Goal: Transaction & Acquisition: Purchase product/service

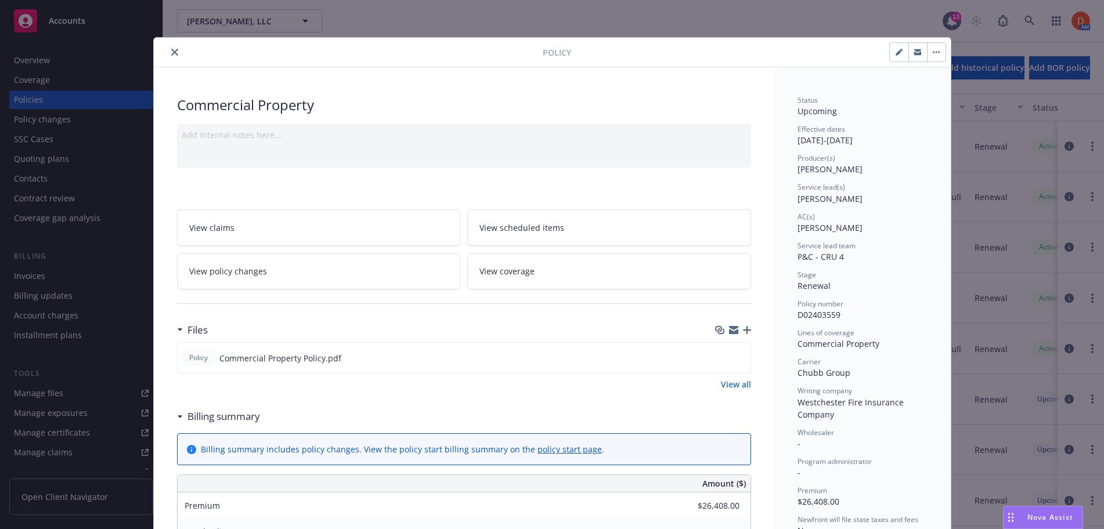
click at [167, 49] on div at bounding box center [350, 52] width 384 height 14
click at [181, 55] on button "close" at bounding box center [175, 52] width 14 height 14
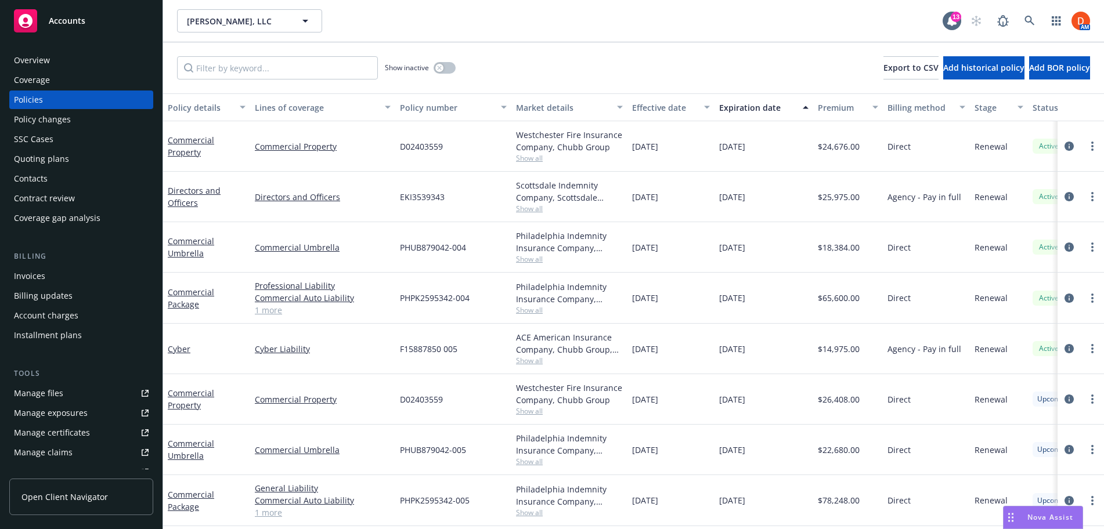
click at [103, 156] on div "Quoting plans" at bounding box center [81, 159] width 135 height 19
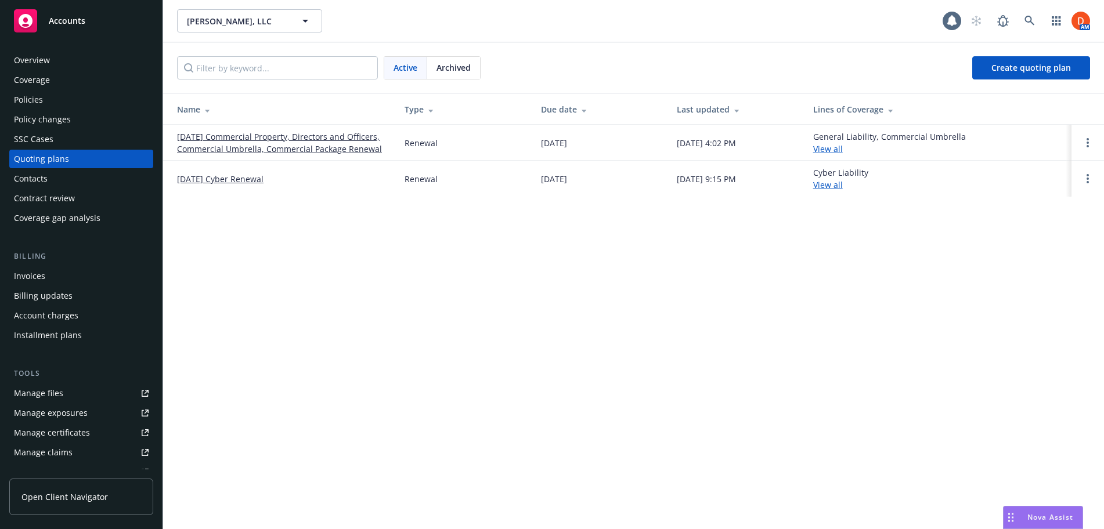
click at [253, 150] on link "08/24/25 Commercial Property, Directors and Officers, Commercial Umbrella, Comm…" at bounding box center [281, 143] width 209 height 24
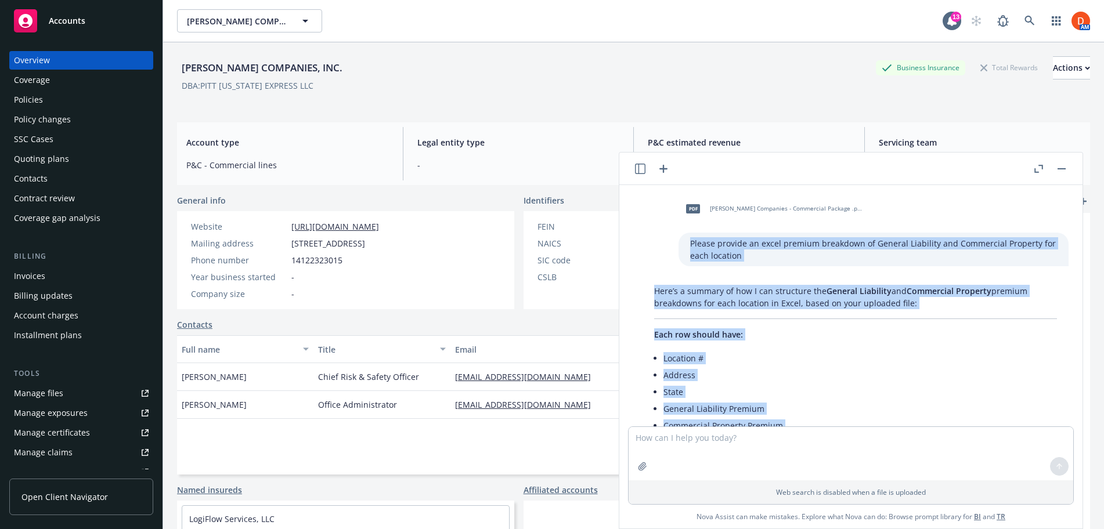
scroll to position [313, 0]
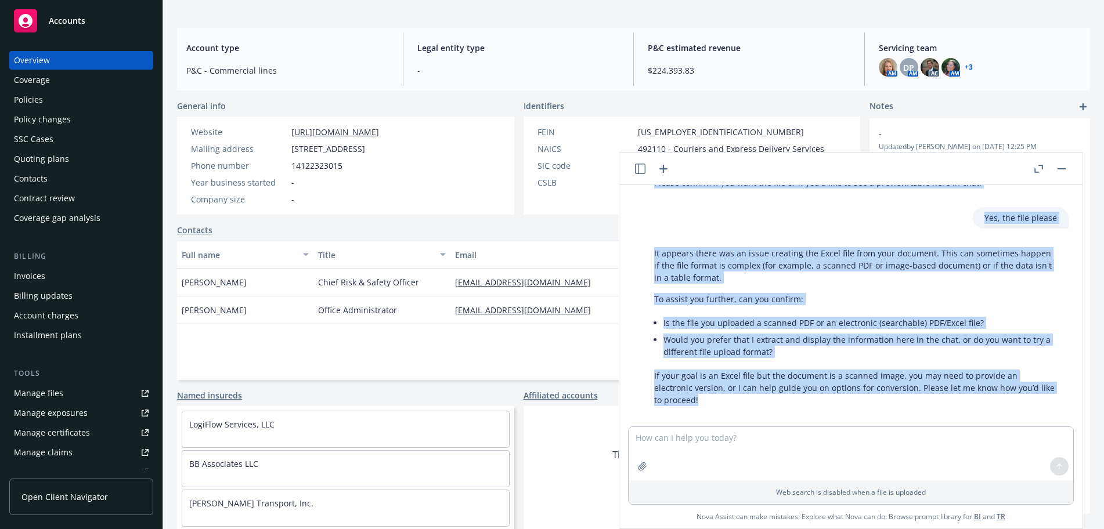
click at [35, 165] on div "Quoting plans" at bounding box center [41, 159] width 55 height 19
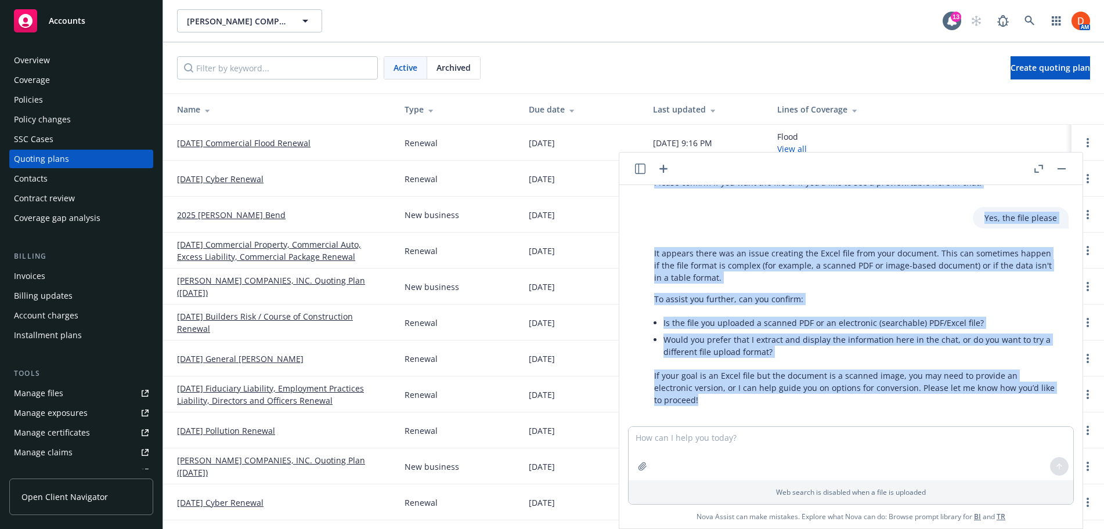
click at [1065, 169] on button "button" at bounding box center [1062, 169] width 14 height 14
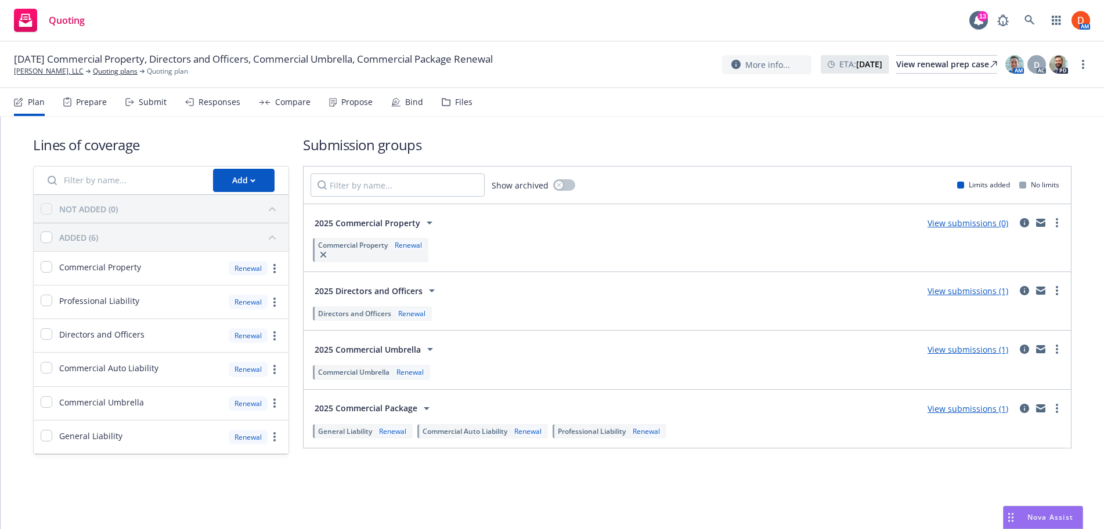
click at [235, 100] on div "Responses" at bounding box center [220, 102] width 42 height 9
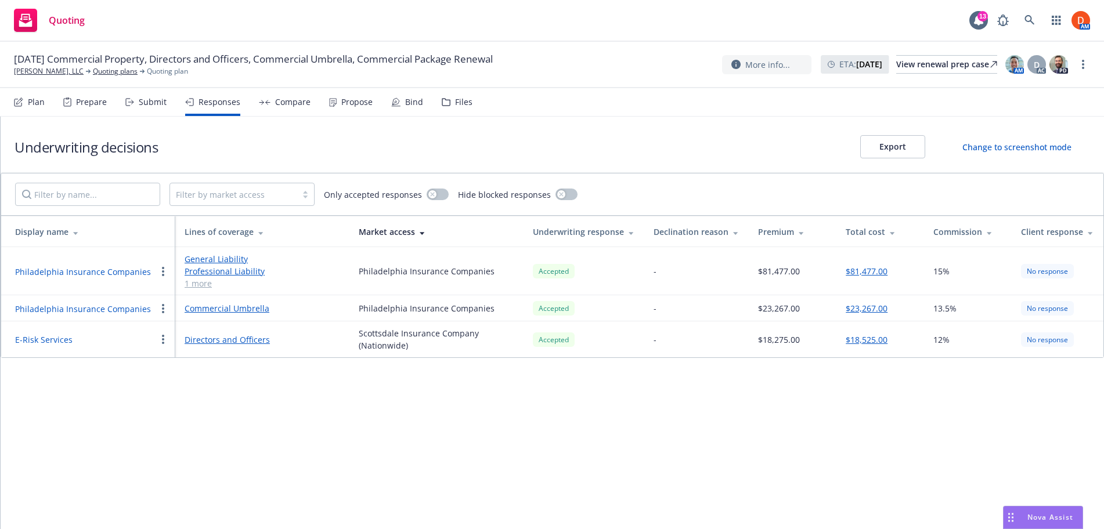
click at [275, 106] on div "Compare" at bounding box center [292, 102] width 35 height 9
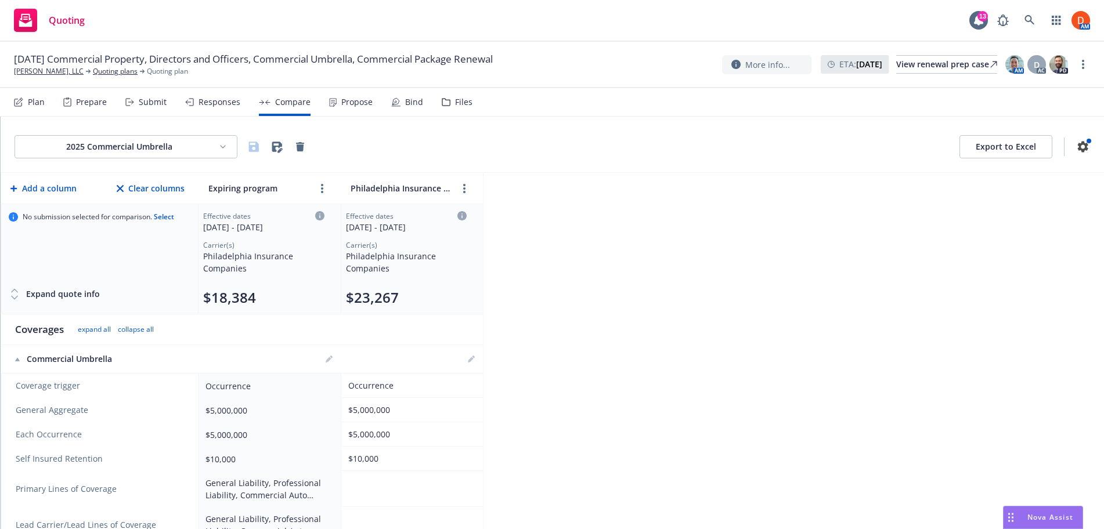
click at [162, 93] on div "Submit" at bounding box center [145, 102] width 41 height 28
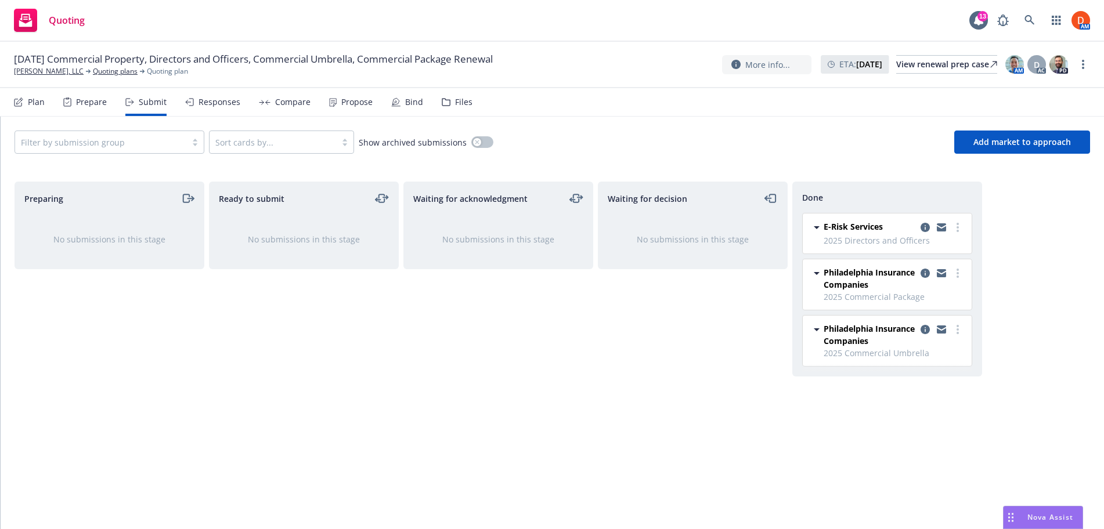
click at [345, 95] on div "Propose" at bounding box center [351, 102] width 44 height 28
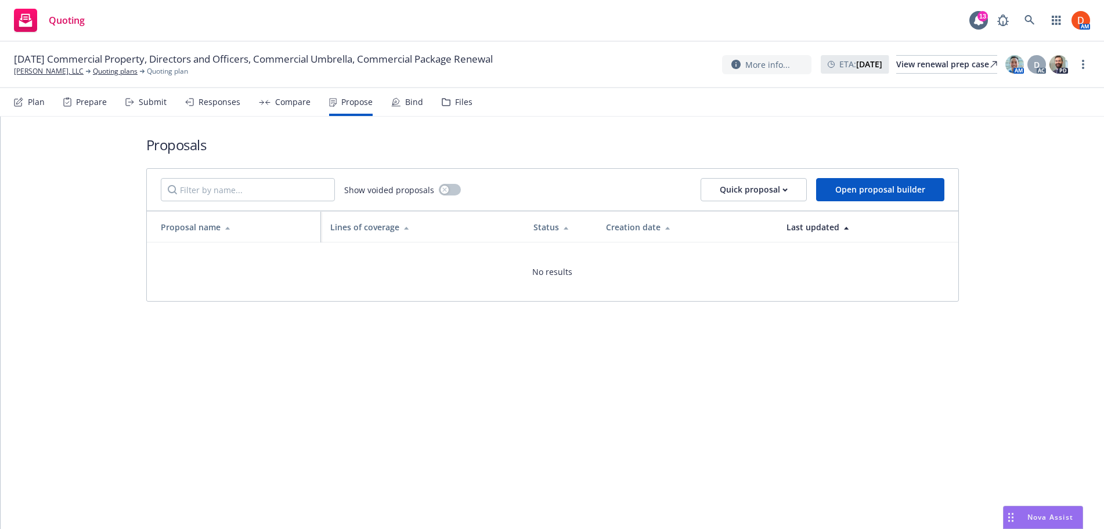
click at [738, 176] on div "Show voided proposals Quick proposal Open proposal builder" at bounding box center [552, 190] width 811 height 42
click at [741, 186] on div "Quick proposal" at bounding box center [754, 190] width 68 height 22
click at [754, 225] on span "Upload quick proposal" at bounding box center [762, 219] width 116 height 11
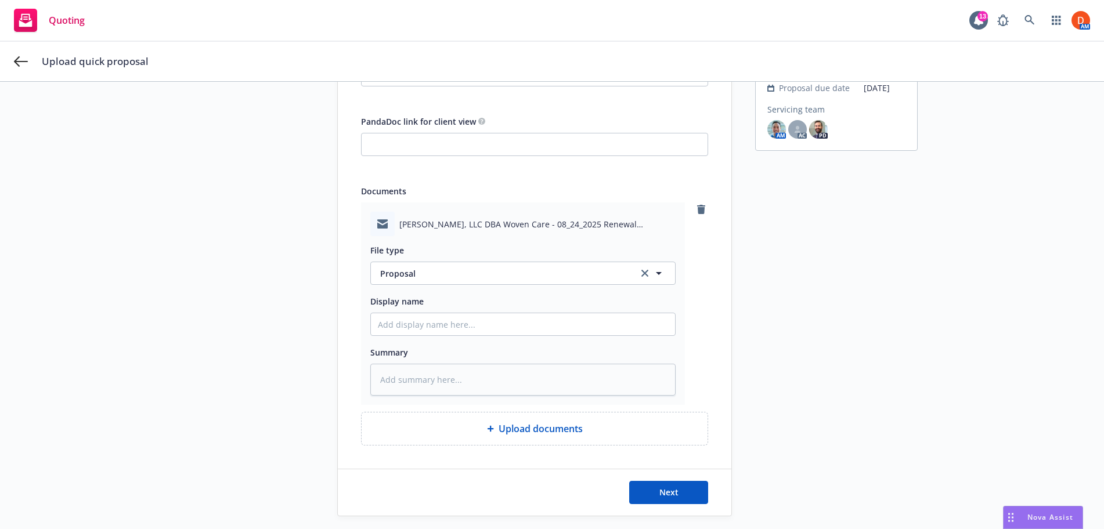
scroll to position [179, 0]
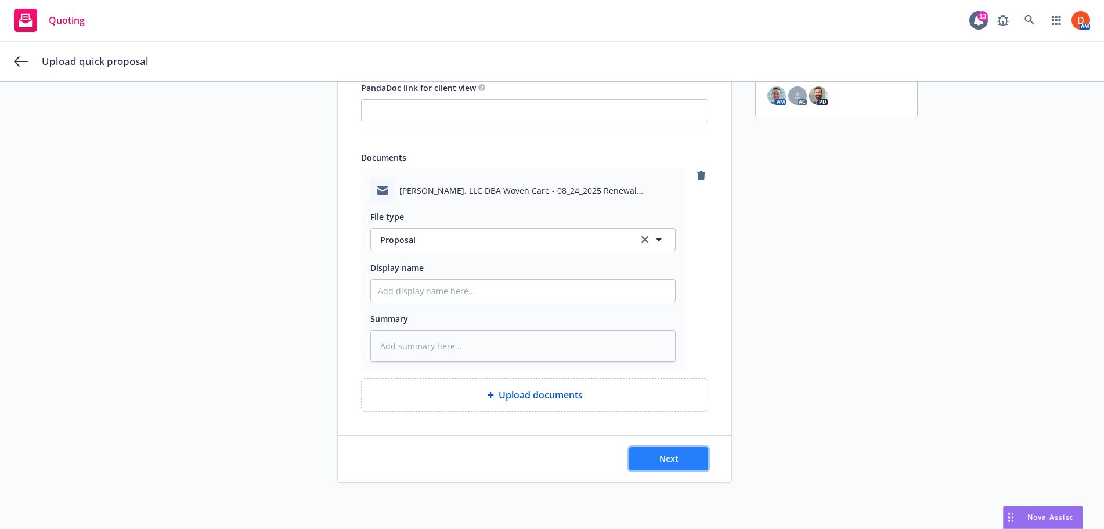
click at [658, 454] on button "Next" at bounding box center [668, 459] width 79 height 23
type textarea "x"
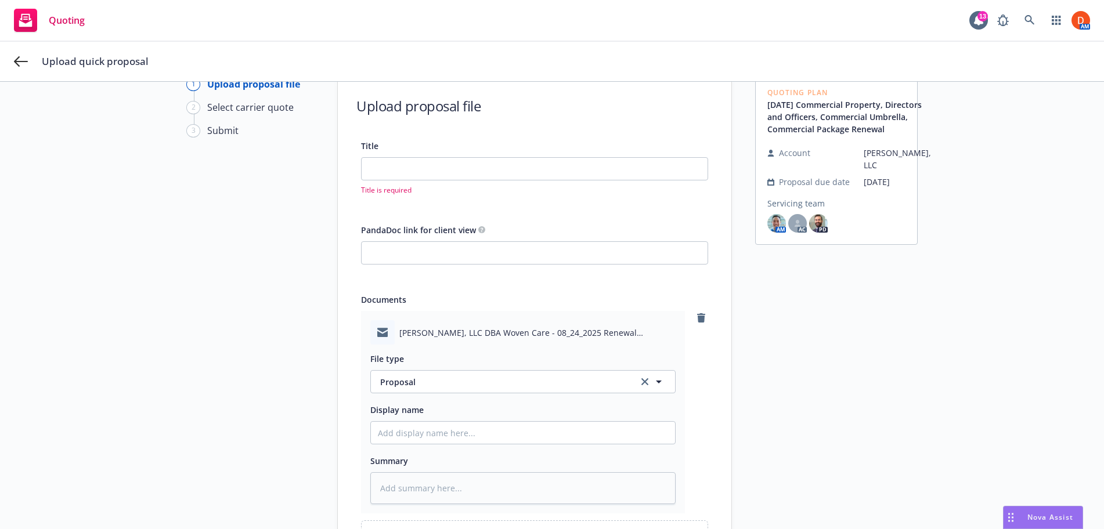
scroll to position [40, 0]
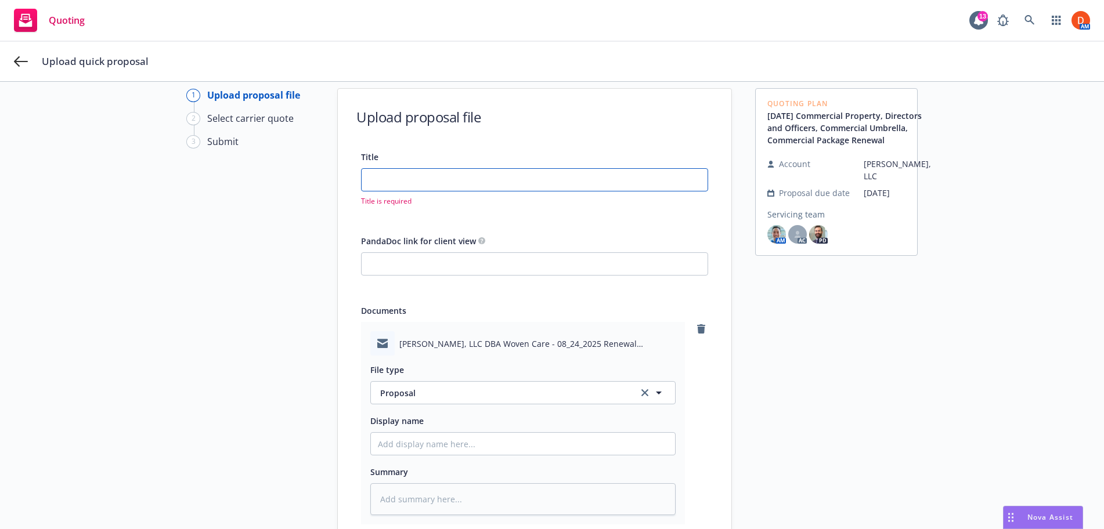
click at [530, 172] on input "Title" at bounding box center [535, 180] width 346 height 22
type input "2"
type textarea "x"
type input "20"
type textarea "x"
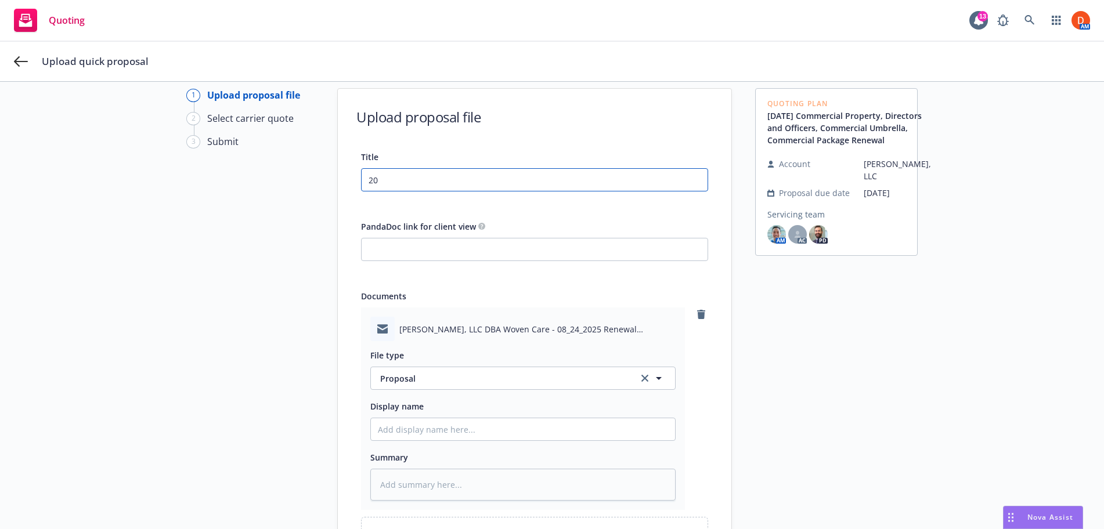
type input "202"
type textarea "x"
type input "2025"
type textarea "x"
type input "2025-"
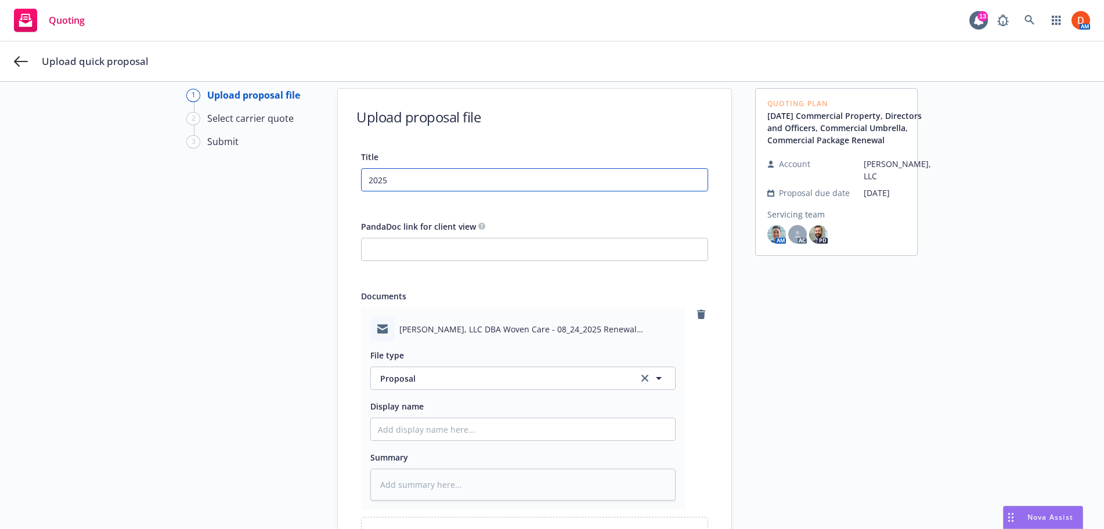
type textarea "x"
type input "2025-2"
type textarea "x"
type input "2025-20"
type textarea "x"
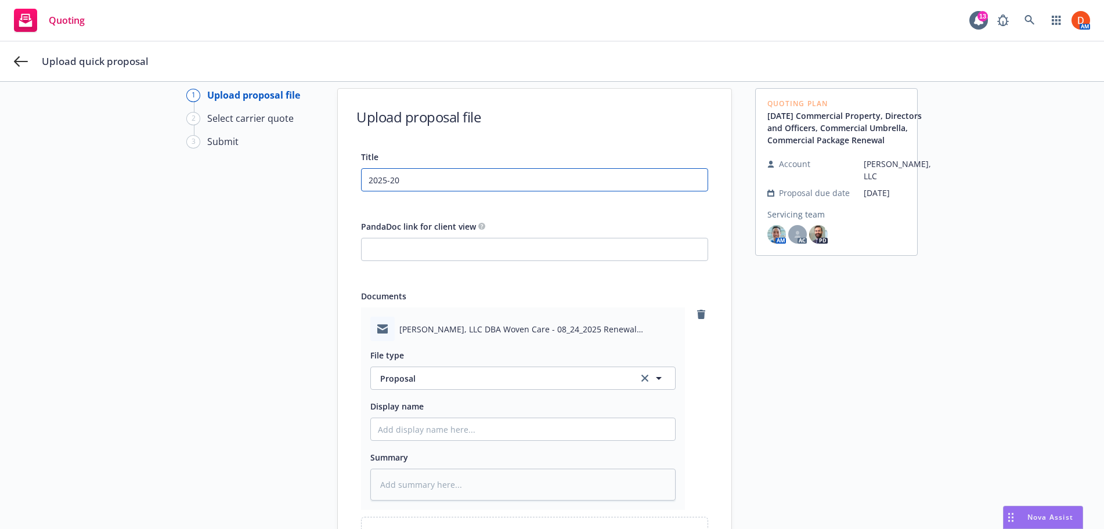
type input "2025-202"
type textarea "x"
type input "2025-2026"
type textarea "x"
type input "2025-2026"
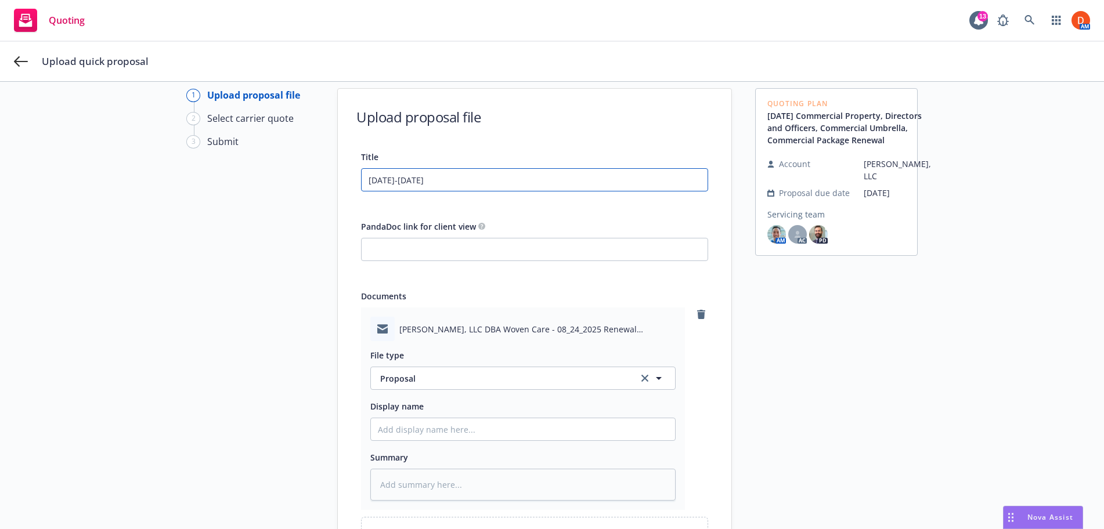
type textarea "x"
type input "2025-2026 P"
type textarea "x"
type input "2025-2026 Pr"
type textarea "x"
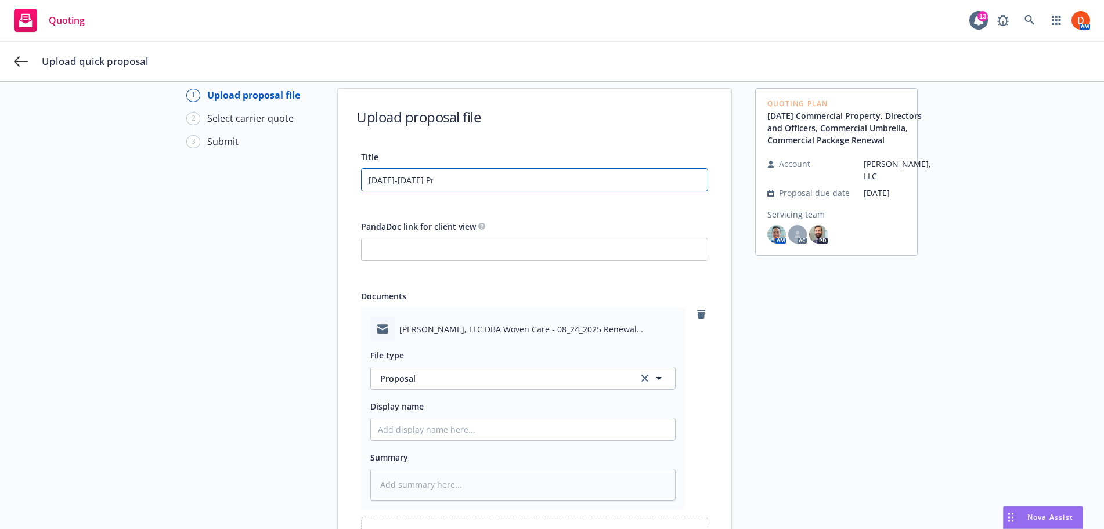
type input "2025-2026 Pro"
type textarea "x"
type input "2025-2026 Prop"
type textarea "x"
type input "2025-2026 Propo"
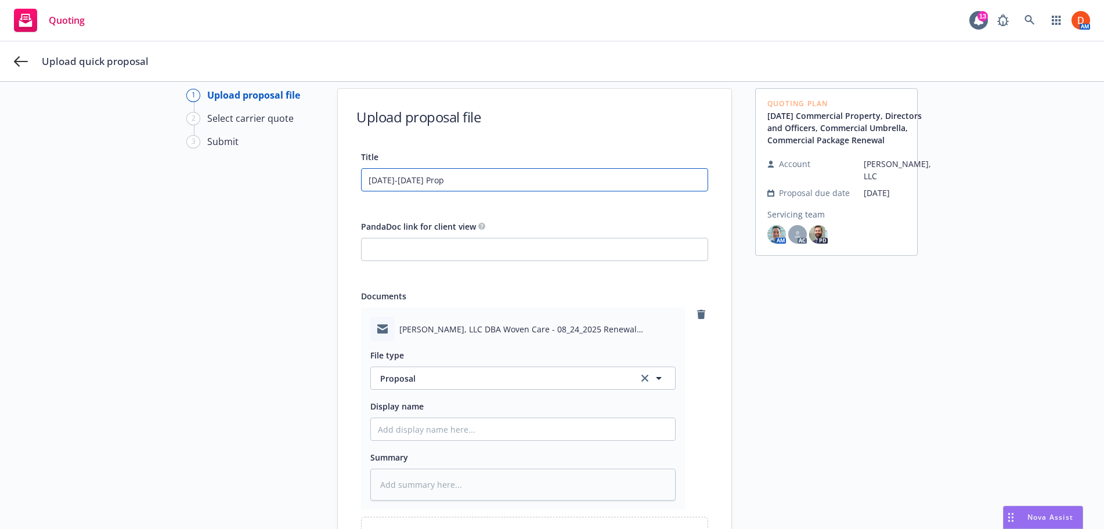
type textarea "x"
type input "2025-2026 Propos"
type textarea "x"
type input "2025-2026 Proposa"
type textarea "x"
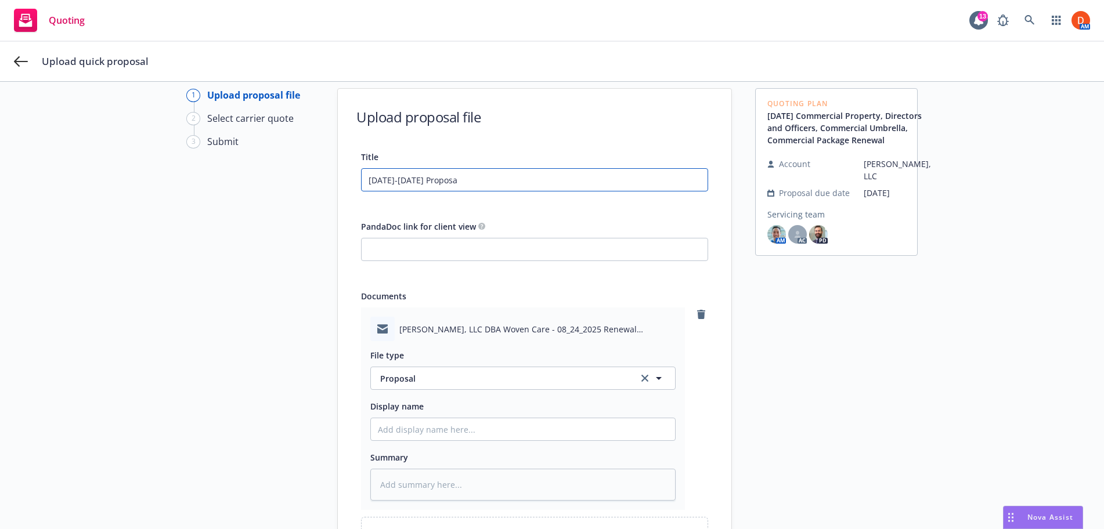
type input "2025-2026 Proposal"
type textarea "x"
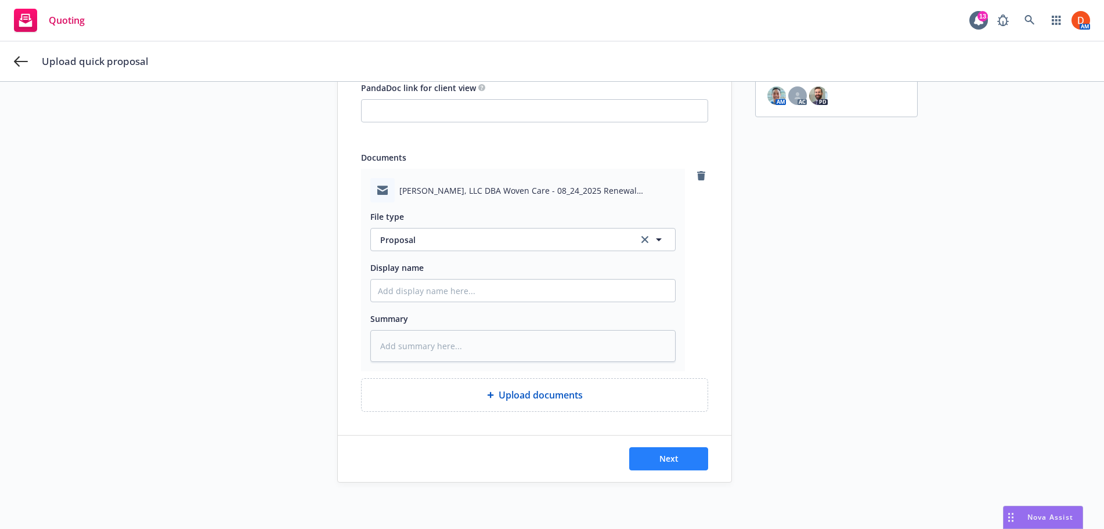
type input "2025-2026 Proposal"
click at [684, 460] on button "Next" at bounding box center [668, 459] width 79 height 23
type textarea "x"
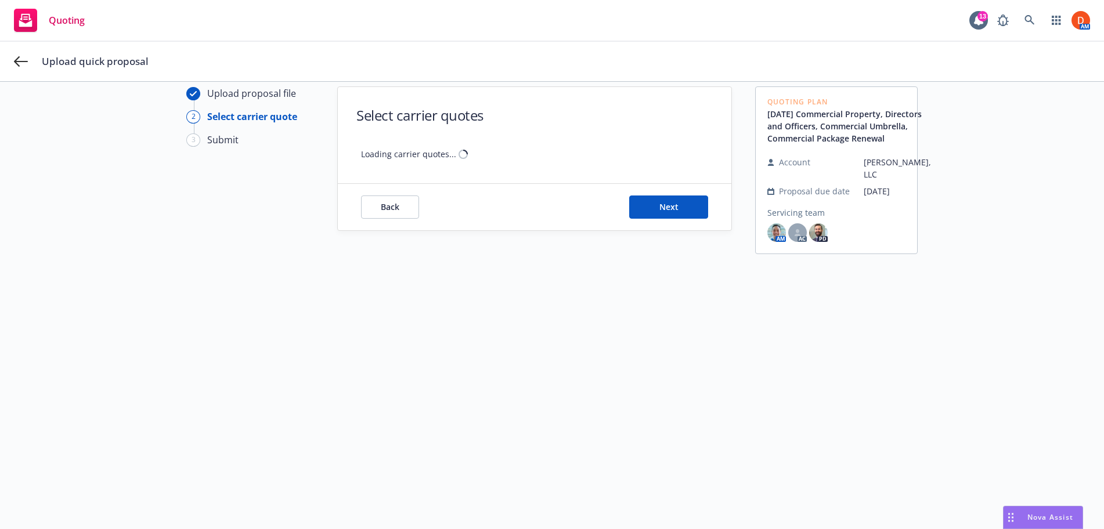
scroll to position [42, 0]
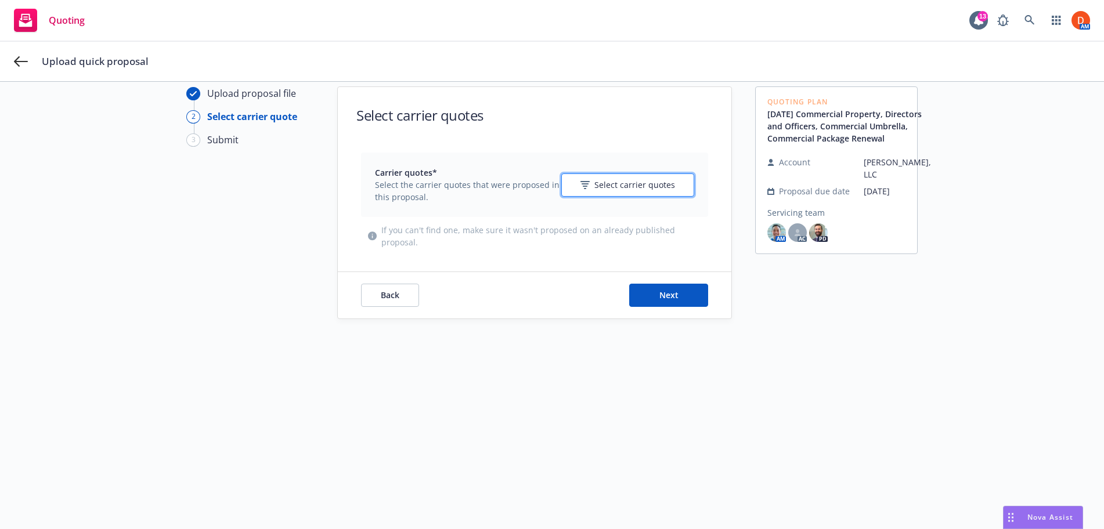
click at [637, 180] on span "Select carrier quotes" at bounding box center [634, 185] width 81 height 12
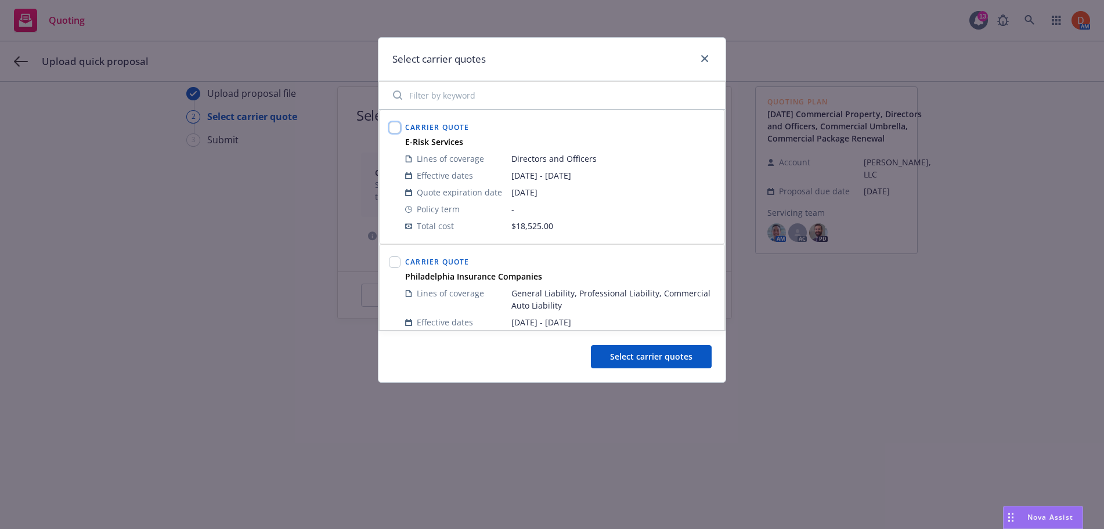
click at [397, 132] on input "checkbox" at bounding box center [395, 128] width 12 height 12
checkbox input "true"
click at [615, 360] on span "Select carrier quotes" at bounding box center [651, 356] width 82 height 11
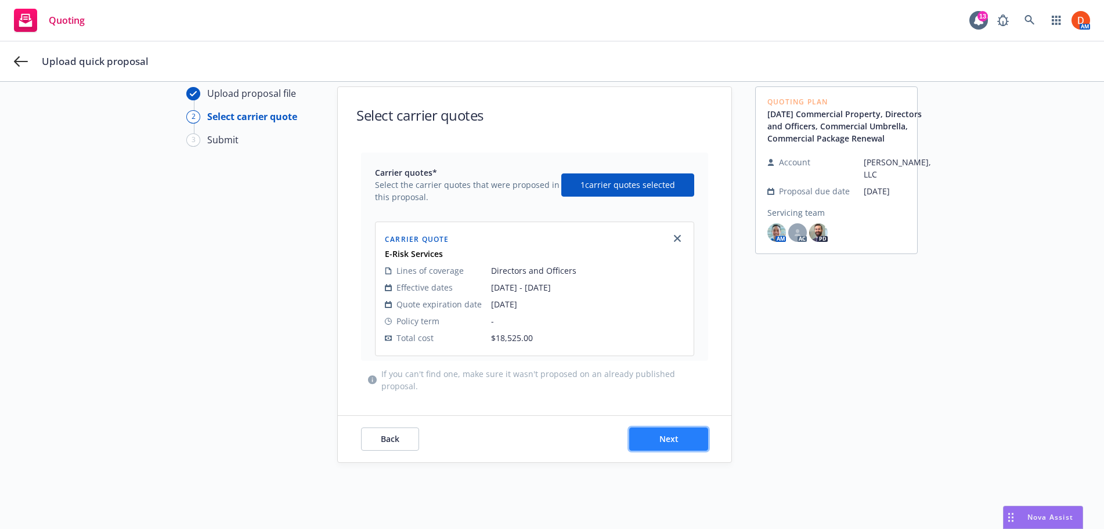
click at [641, 442] on button "Next" at bounding box center [668, 439] width 79 height 23
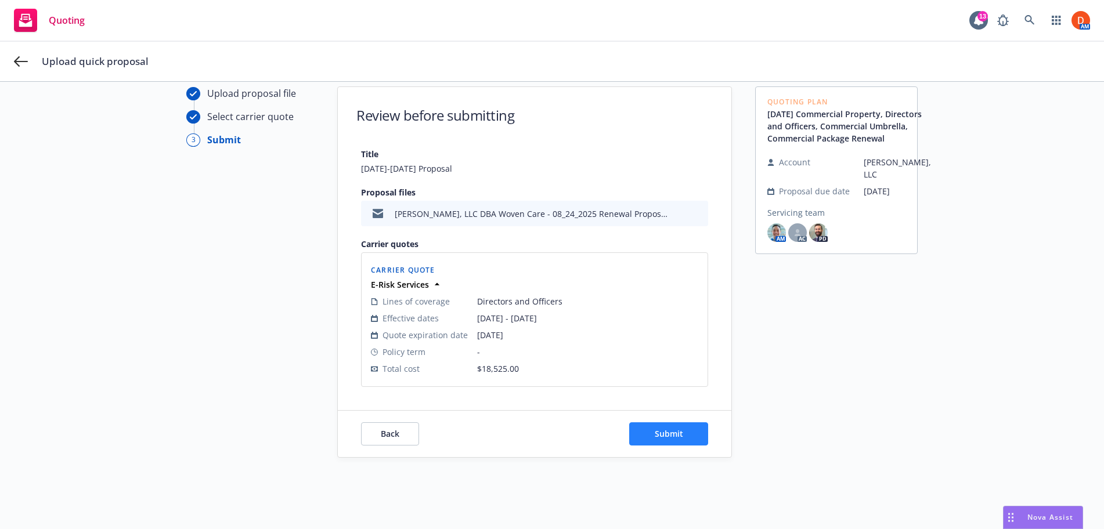
scroll to position [0, 0]
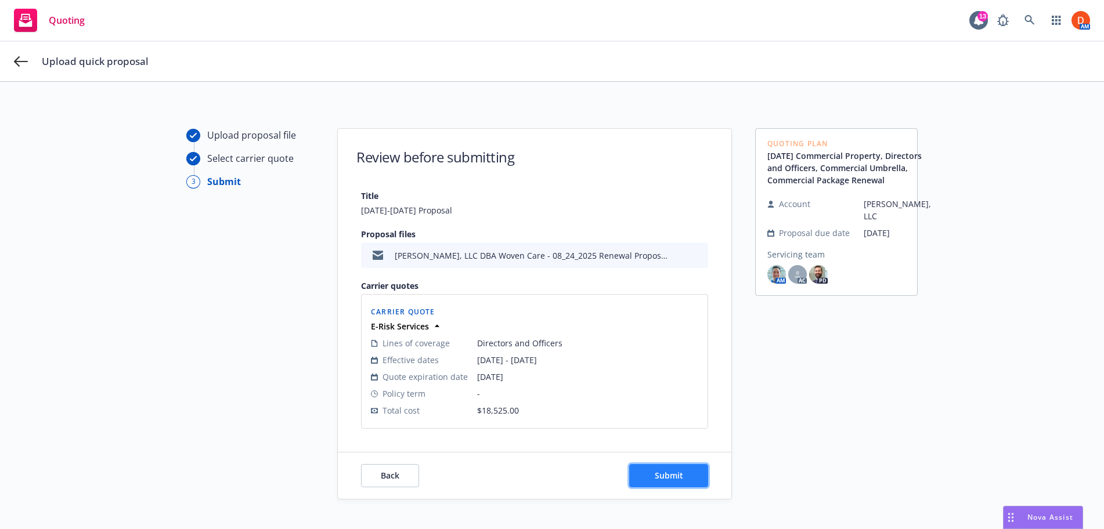
click at [665, 474] on span "Submit" at bounding box center [669, 475] width 28 height 11
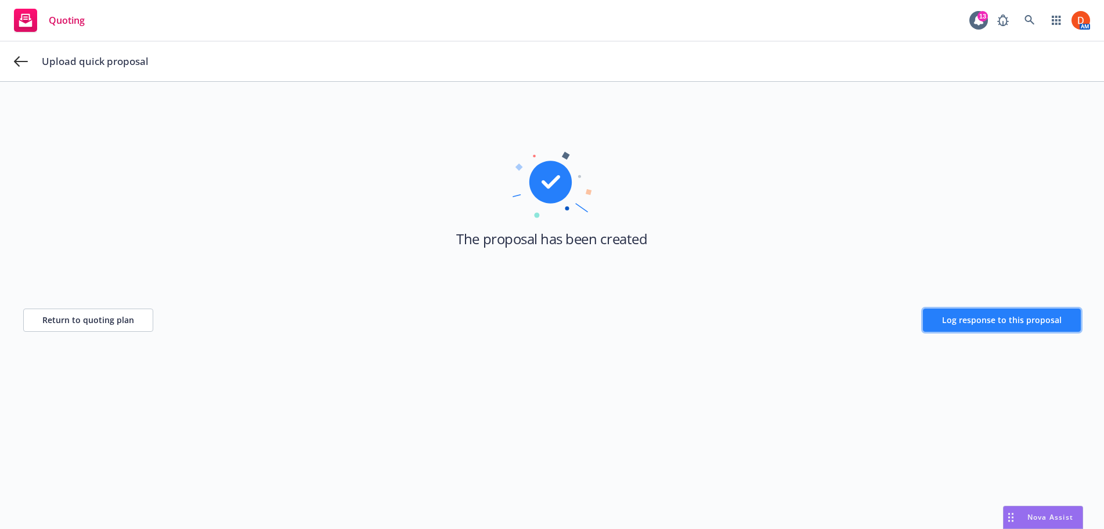
click at [968, 327] on button "Log response to this proposal" at bounding box center [1002, 320] width 158 height 23
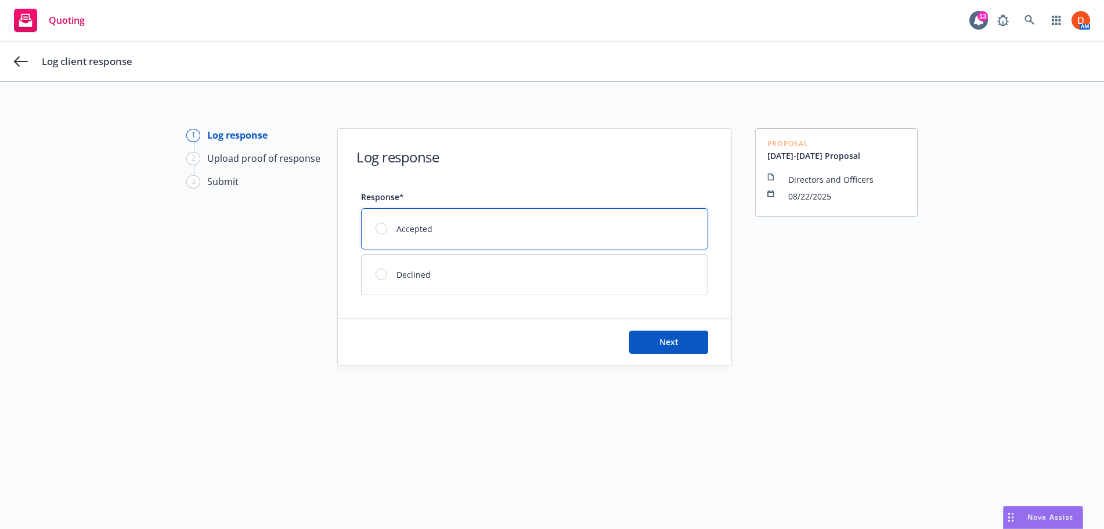
click at [476, 222] on div "Accepted" at bounding box center [535, 229] width 346 height 40
click at [677, 338] on span "Next" at bounding box center [668, 342] width 19 height 11
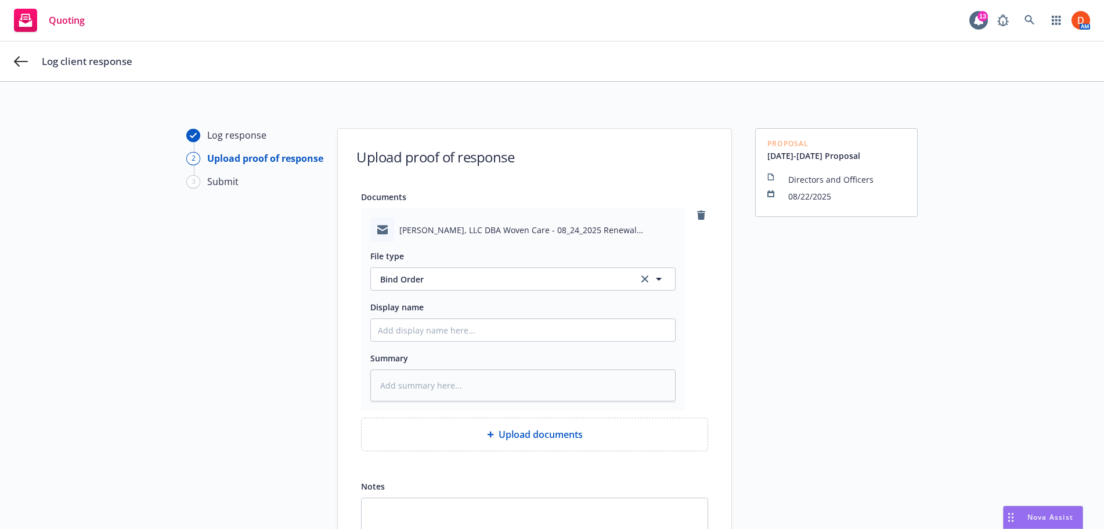
scroll to position [132, 0]
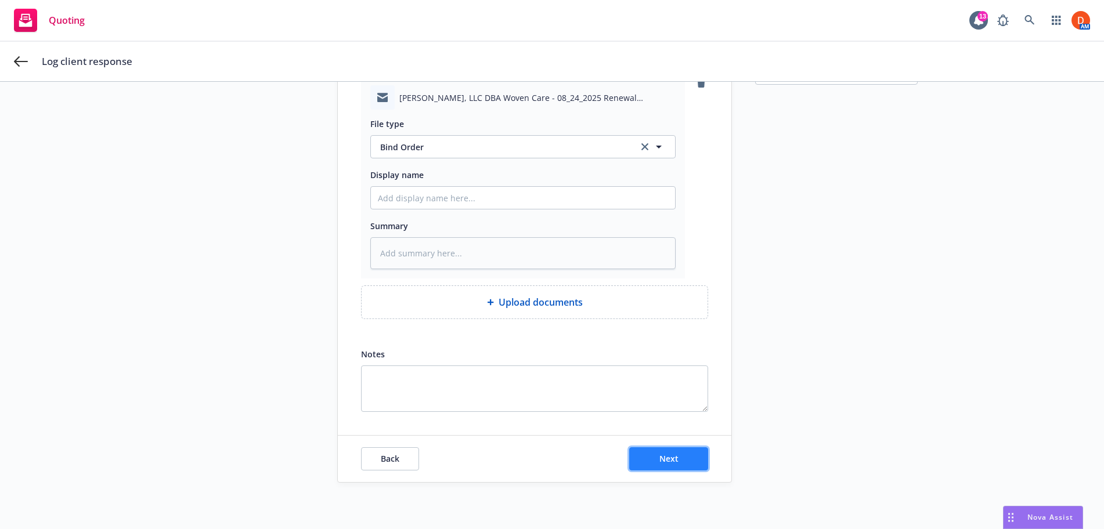
click at [658, 463] on button "Next" at bounding box center [668, 459] width 79 height 23
type textarea "x"
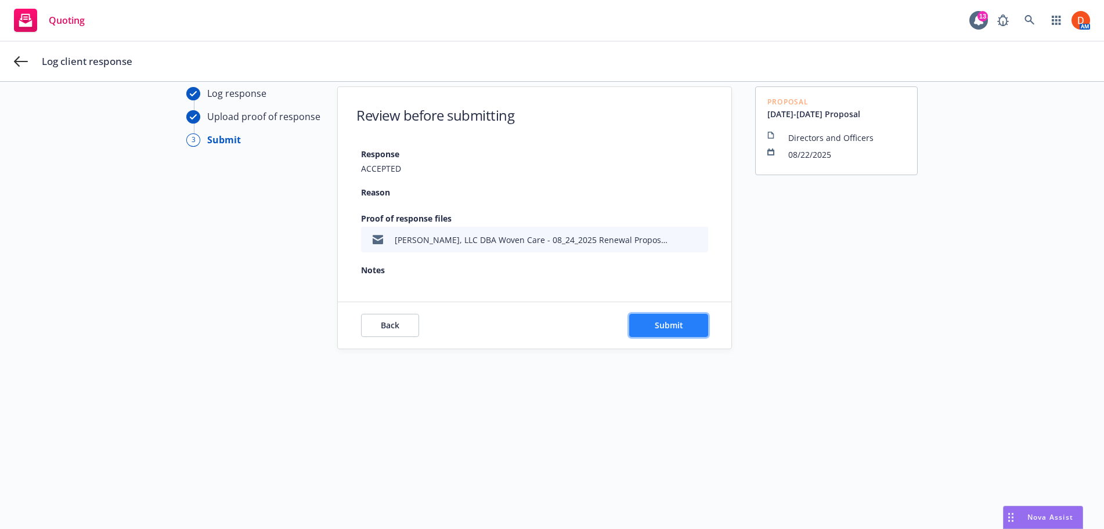
click at [658, 320] on span "Submit" at bounding box center [669, 325] width 28 height 11
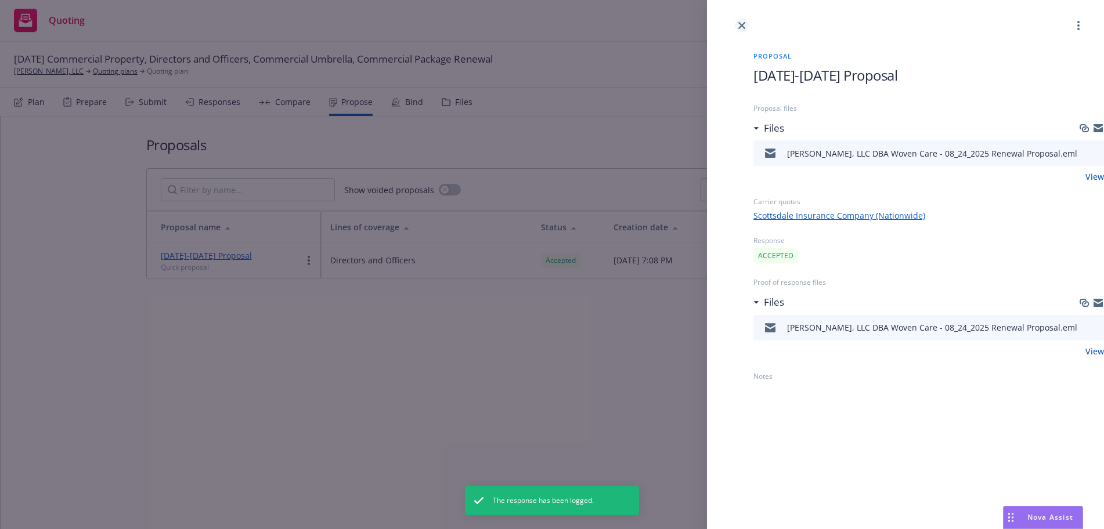
click at [737, 21] on link "close" at bounding box center [742, 26] width 14 height 14
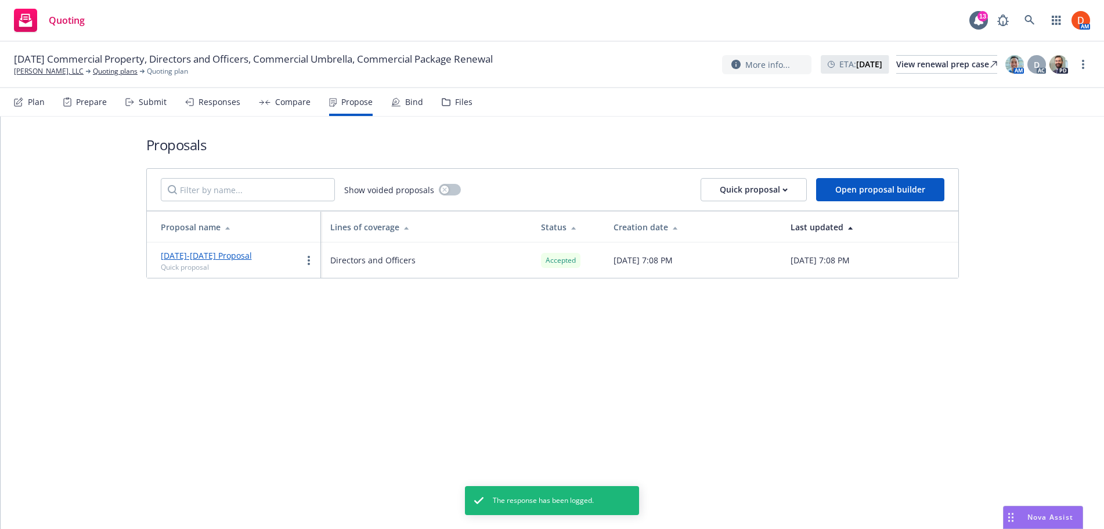
click at [396, 109] on div "Bind" at bounding box center [407, 102] width 32 height 28
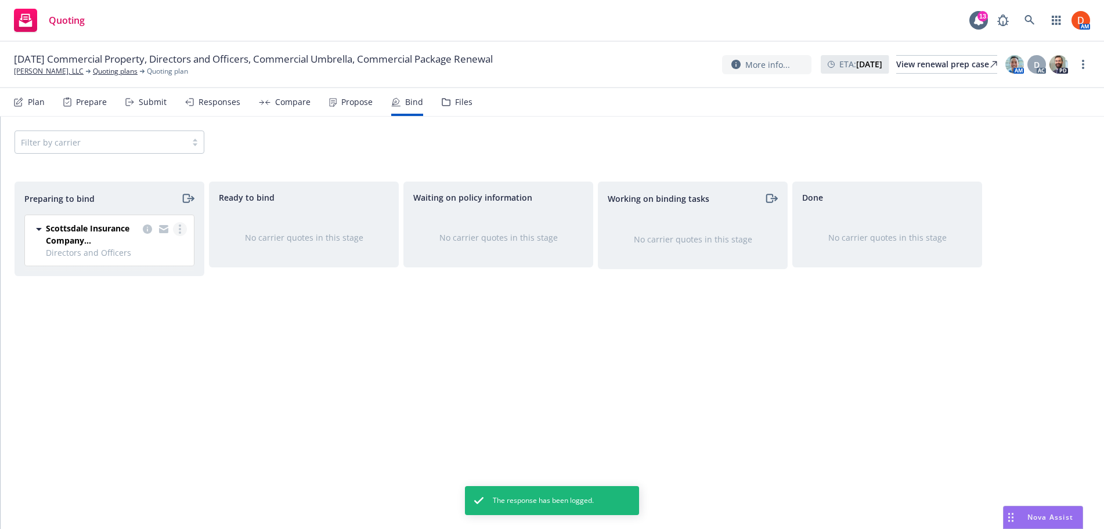
click at [186, 229] on link "more" at bounding box center [180, 229] width 14 height 14
click at [177, 262] on link "Complete preparation" at bounding box center [130, 252] width 114 height 23
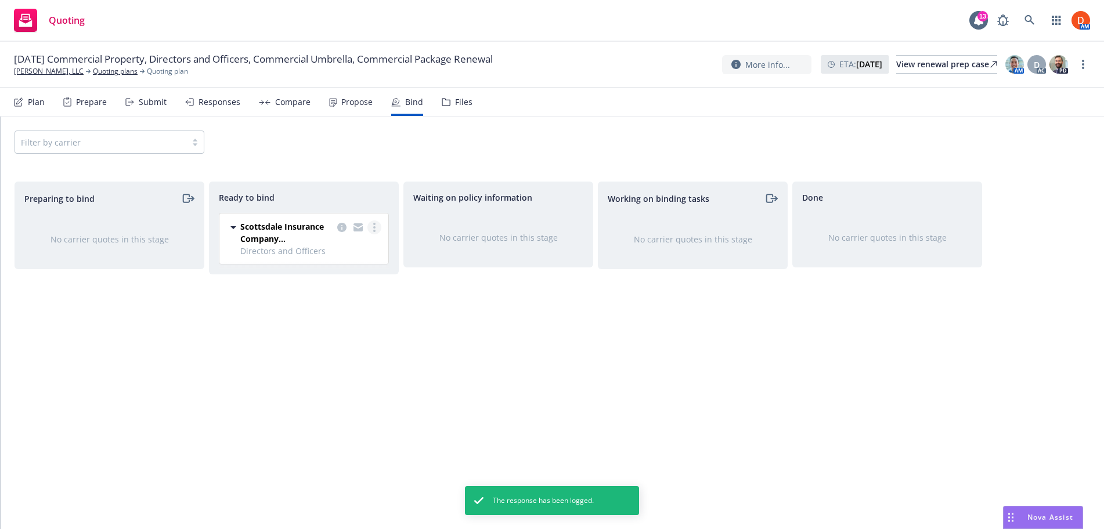
click at [370, 226] on link "more" at bounding box center [374, 228] width 14 height 14
click at [370, 244] on link "Log bind order" at bounding box center [328, 251] width 105 height 23
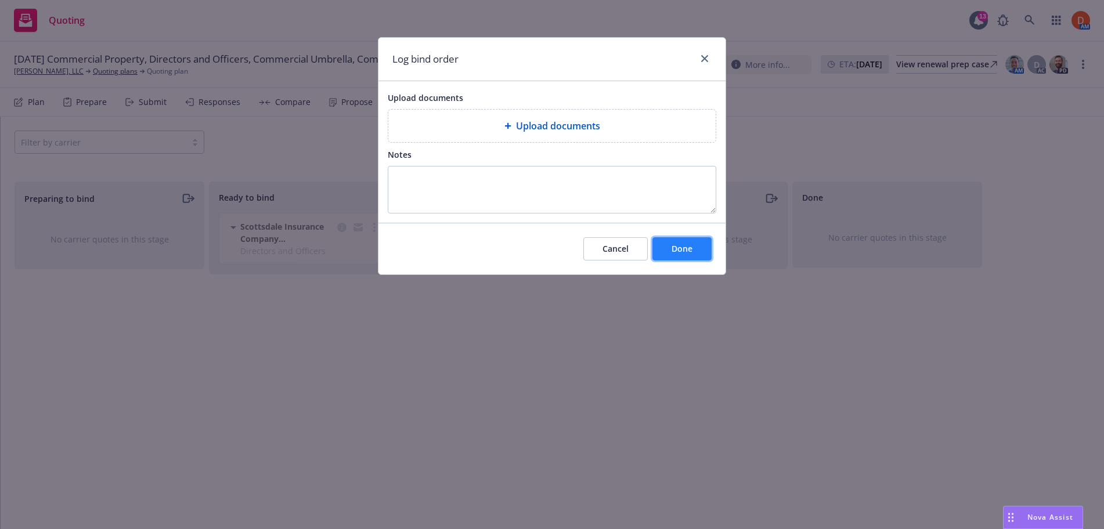
click at [682, 259] on button "Done" at bounding box center [681, 248] width 59 height 23
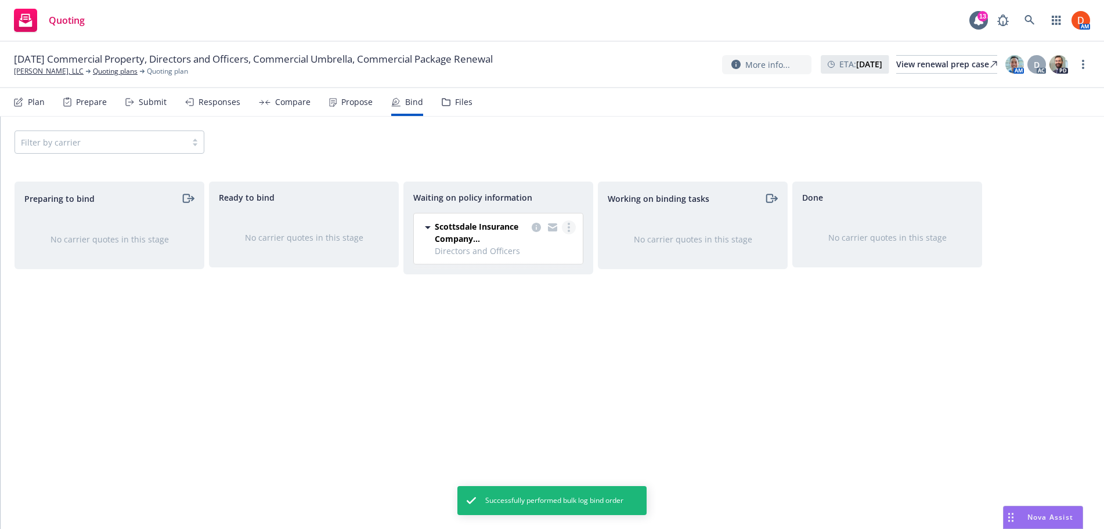
click at [569, 224] on circle "more" at bounding box center [569, 224] width 2 height 2
click at [559, 245] on link "Create policies" at bounding box center [522, 251] width 105 height 23
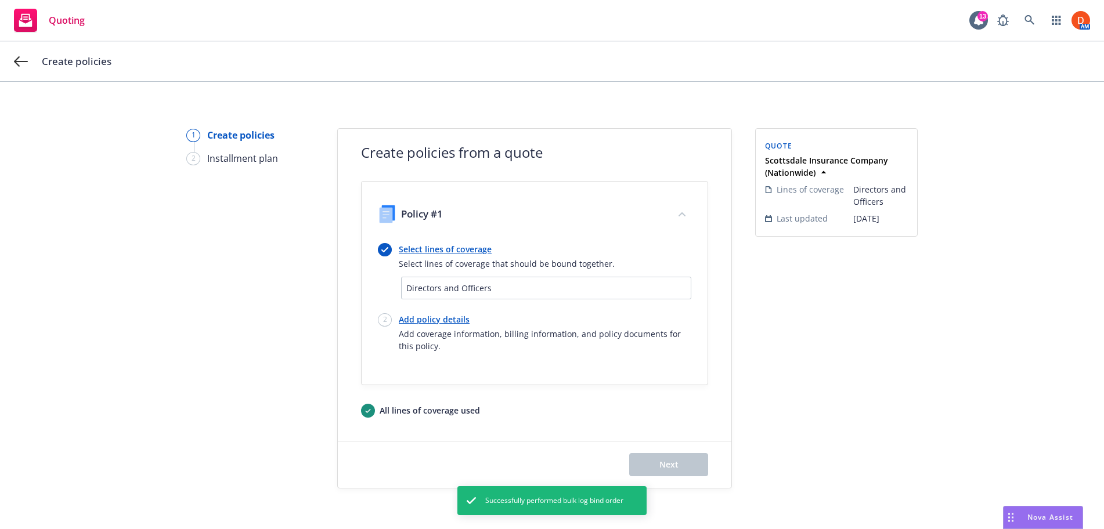
click at [441, 315] on link "Add policy details" at bounding box center [545, 319] width 293 height 12
select select "12"
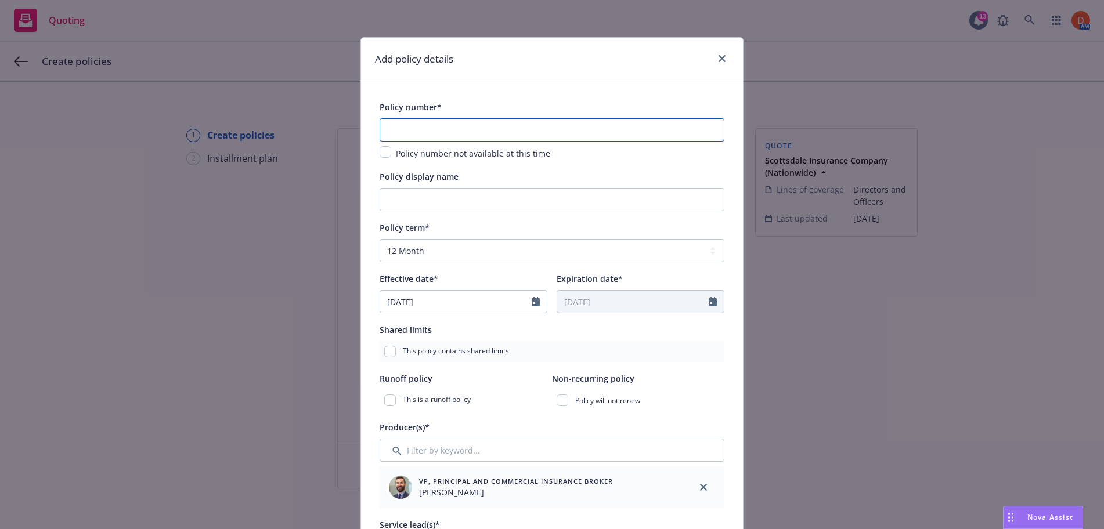
click at [474, 137] on input "text" at bounding box center [552, 129] width 345 height 23
paste input "EKI3587485"
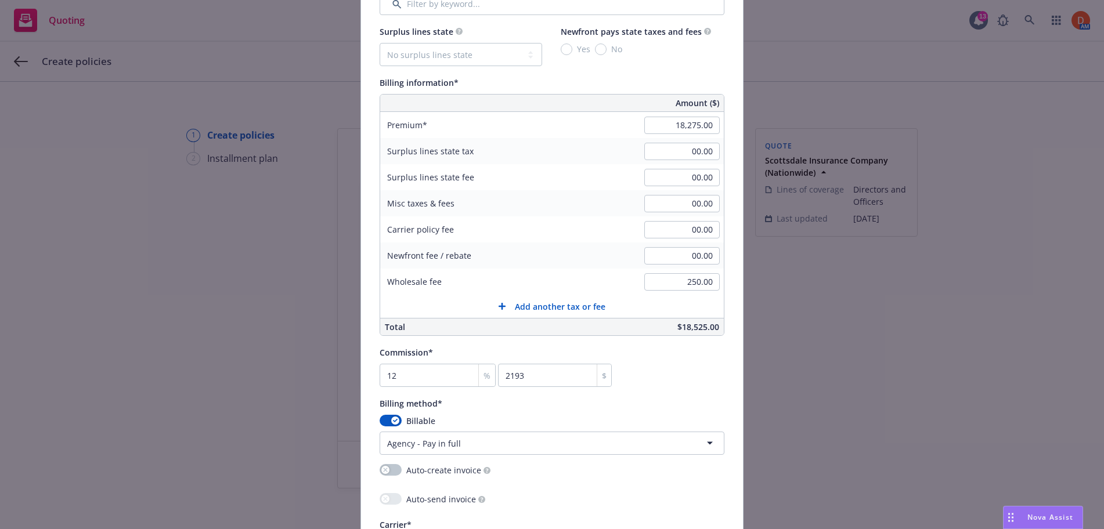
scroll to position [676, 0]
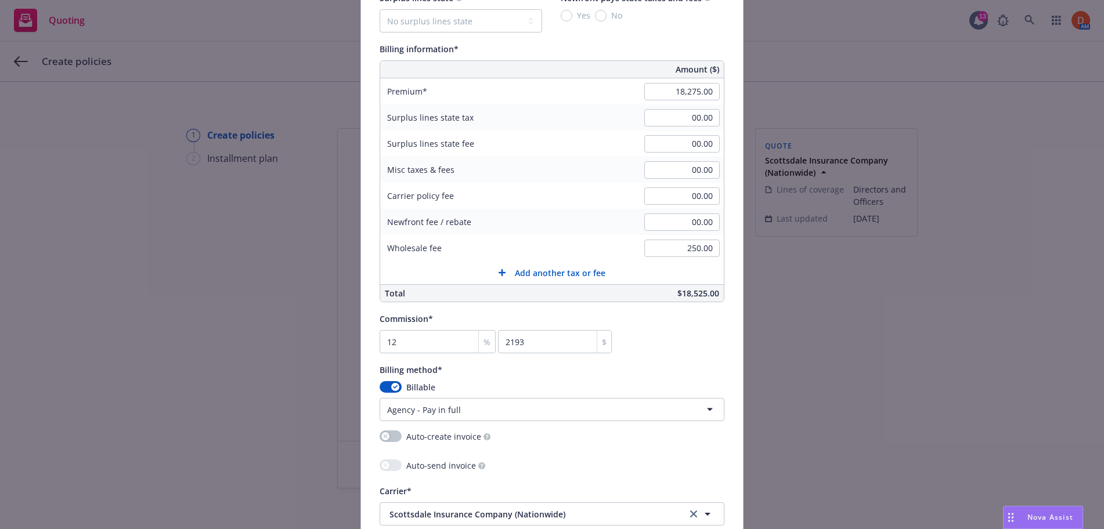
type input "EKI3587485"
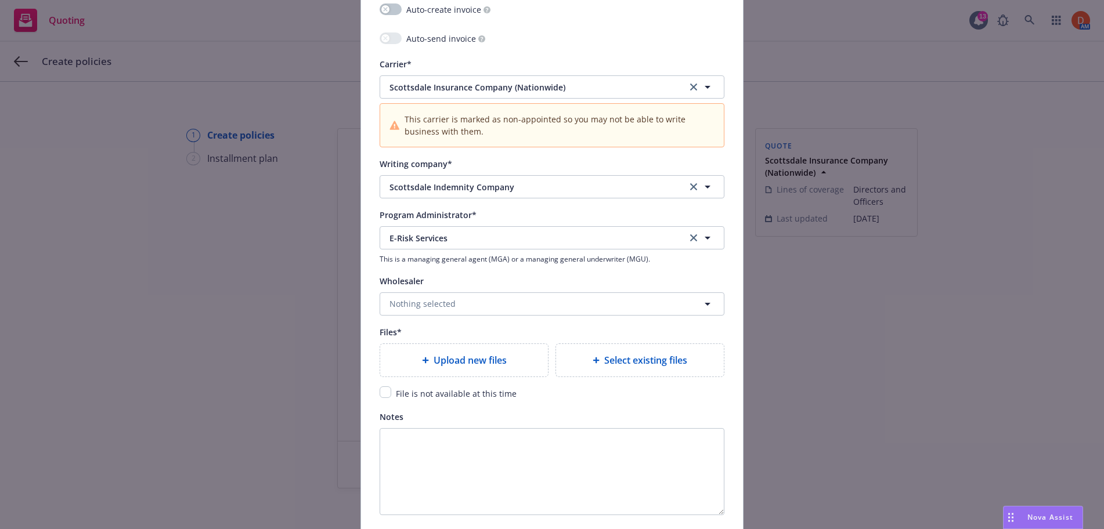
scroll to position [1105, 0]
type textarea "x"
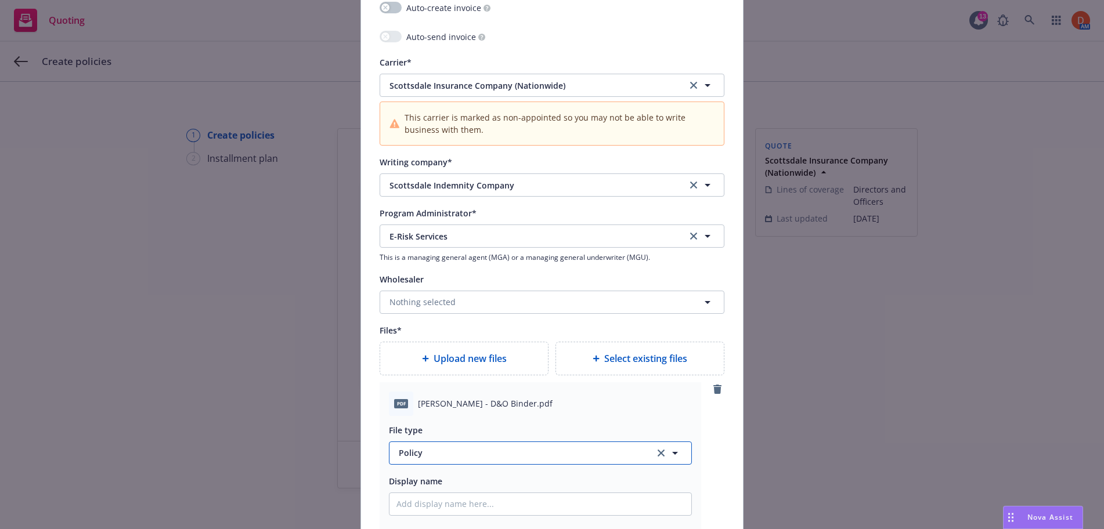
click at [524, 462] on button "Policy" at bounding box center [540, 453] width 303 height 23
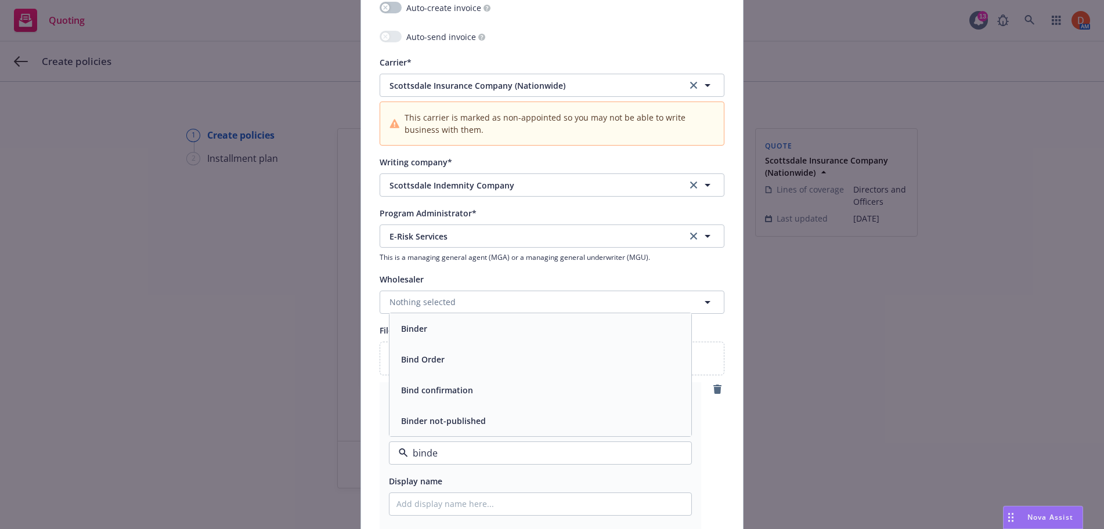
type input "binder"
click at [523, 402] on div "Binder" at bounding box center [540, 390] width 302 height 31
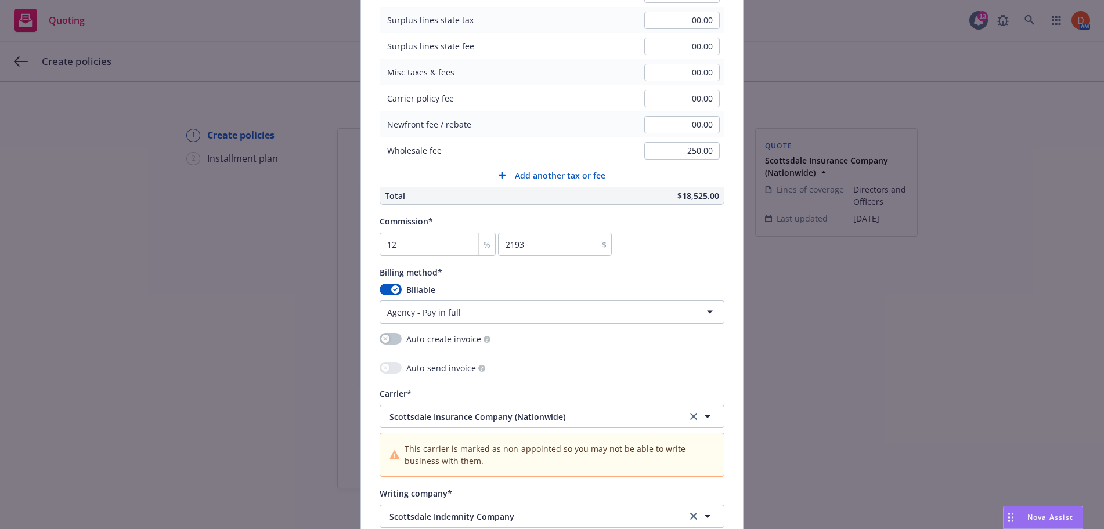
scroll to position [770, 0]
click at [396, 341] on button "button" at bounding box center [391, 342] width 22 height 12
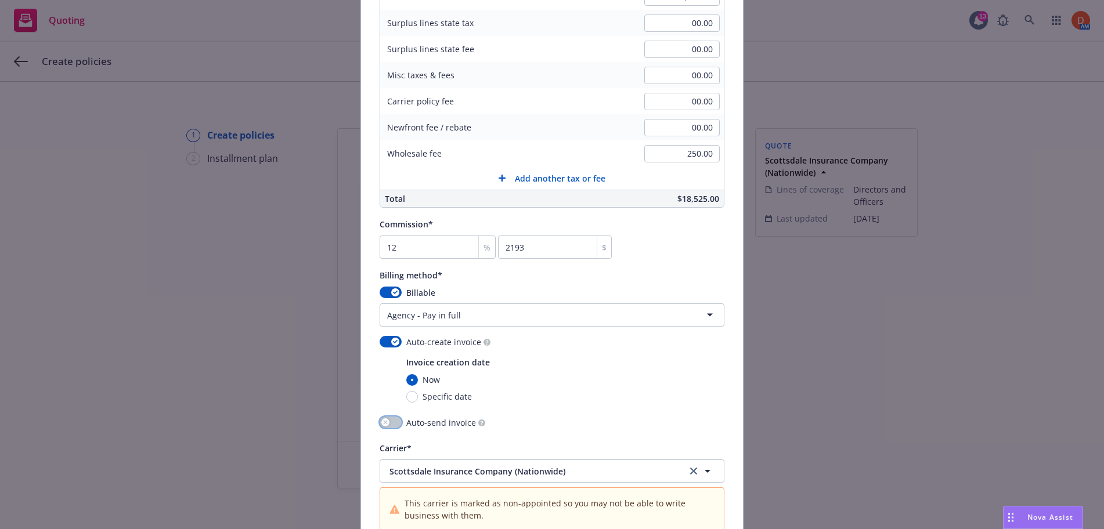
click at [394, 419] on button "button" at bounding box center [391, 423] width 22 height 12
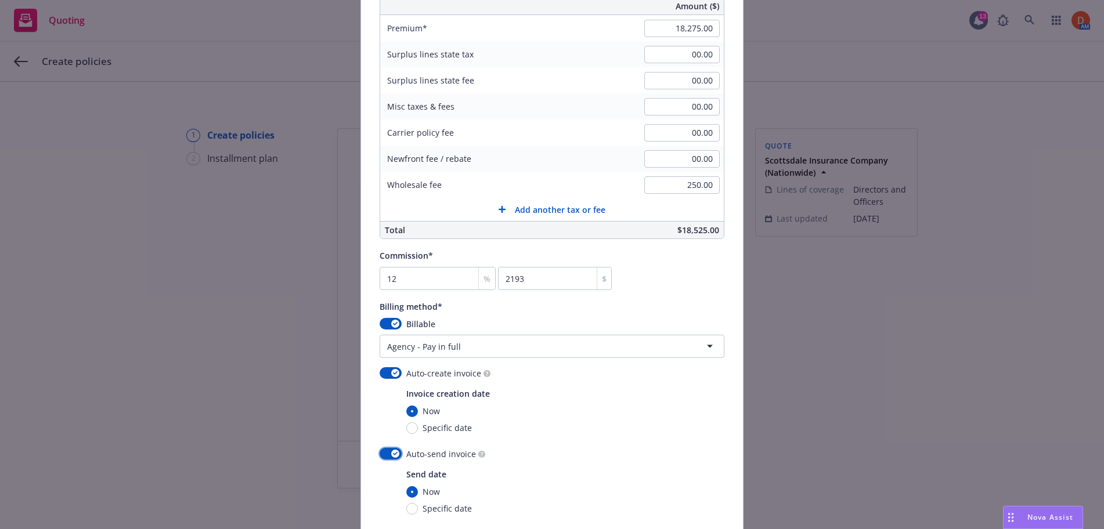
scroll to position [694, 0]
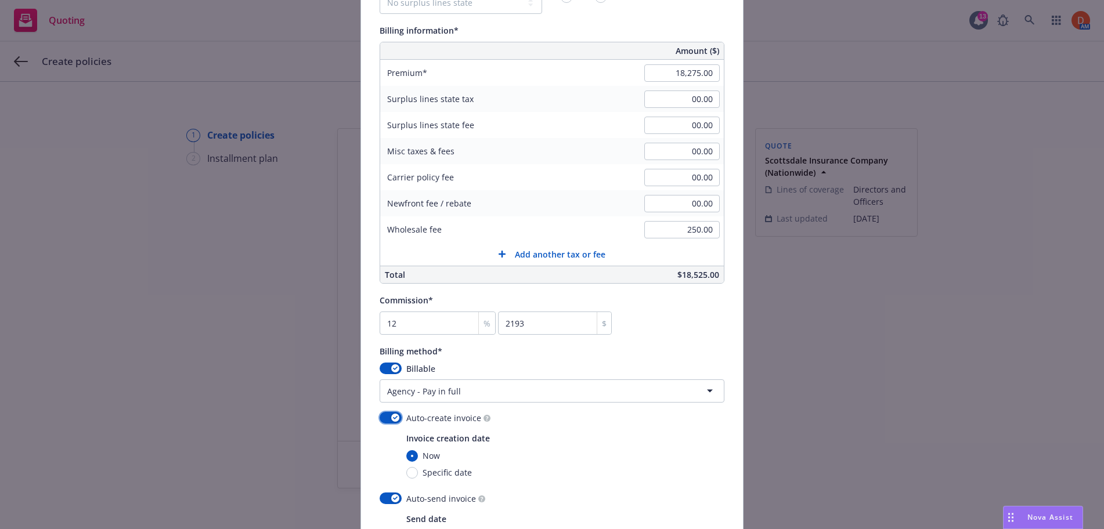
click at [387, 418] on button "button" at bounding box center [391, 418] width 22 height 12
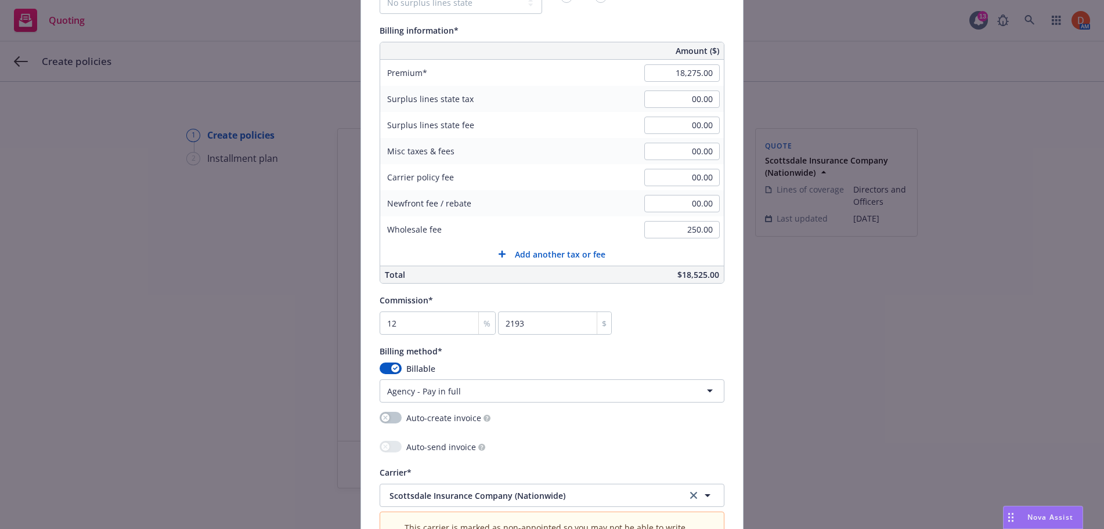
click at [527, 423] on div "Auto-create invoice" at bounding box center [552, 419] width 345 height 15
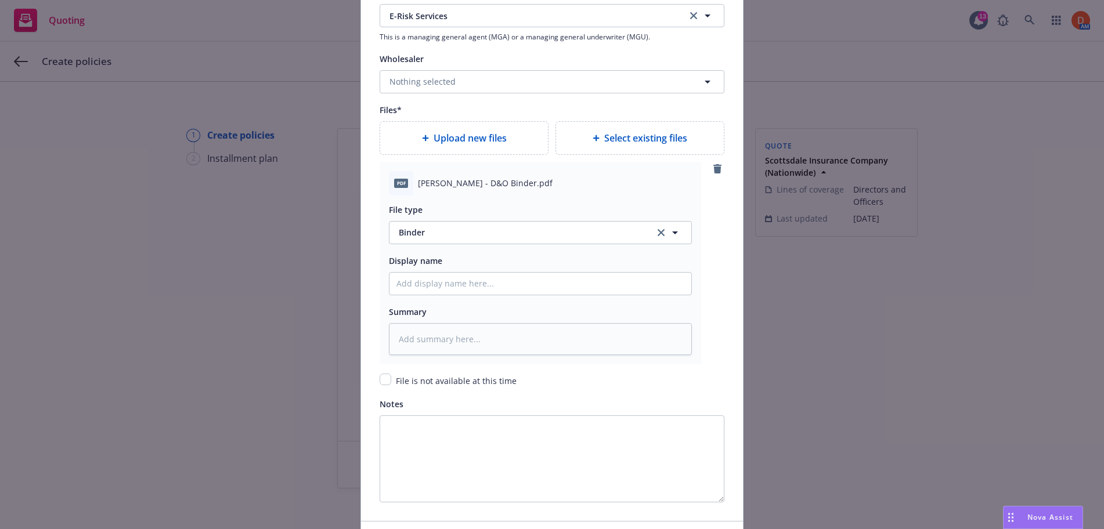
scroll to position [1406, 0]
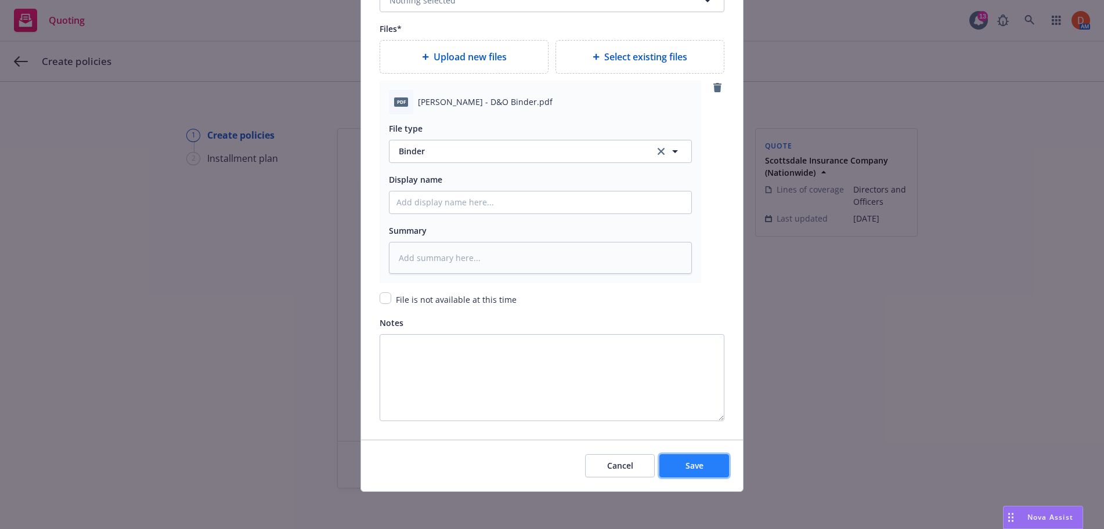
click at [685, 460] on span "Save" at bounding box center [694, 465] width 18 height 11
type textarea "x"
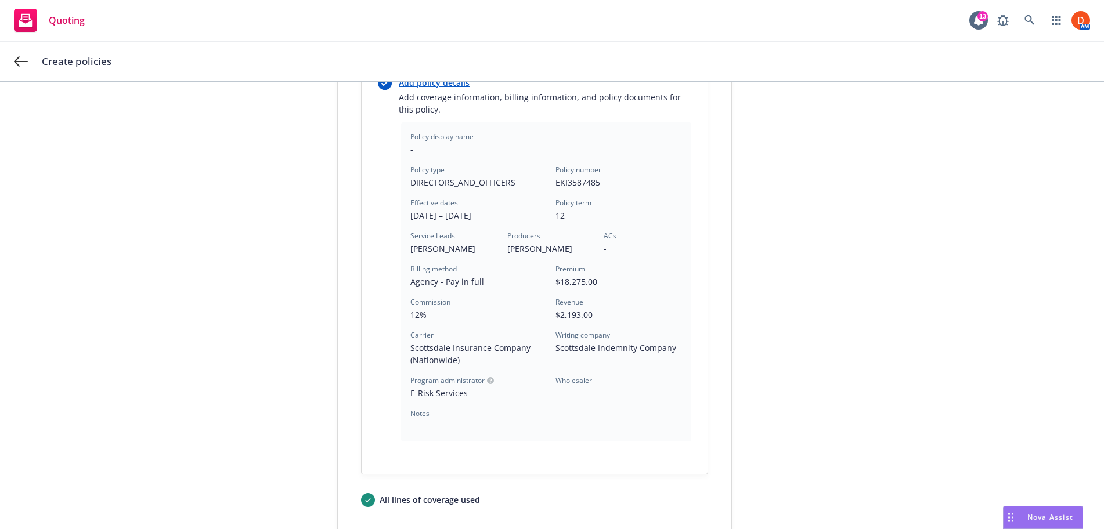
scroll to position [332, 0]
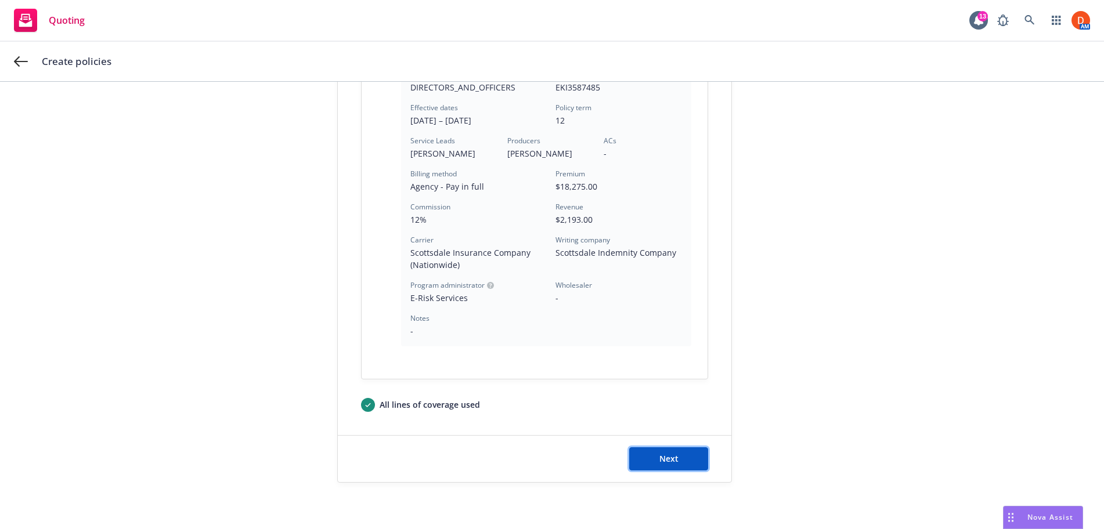
click at [684, 460] on button "Next" at bounding box center [668, 459] width 79 height 23
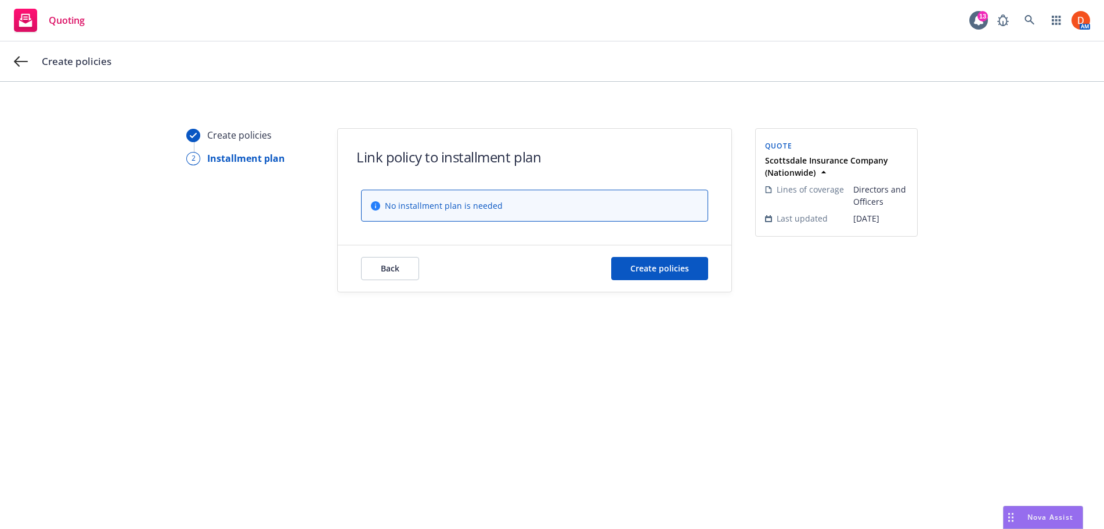
scroll to position [0, 0]
click at [655, 269] on span "Create policies" at bounding box center [659, 268] width 59 height 11
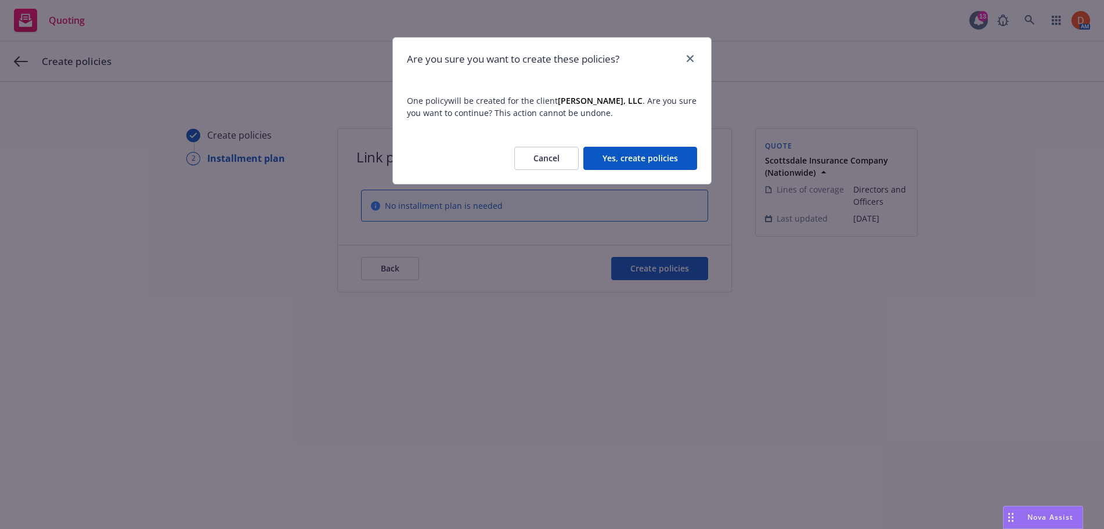
click at [627, 156] on button "Yes, create policies" at bounding box center [640, 158] width 114 height 23
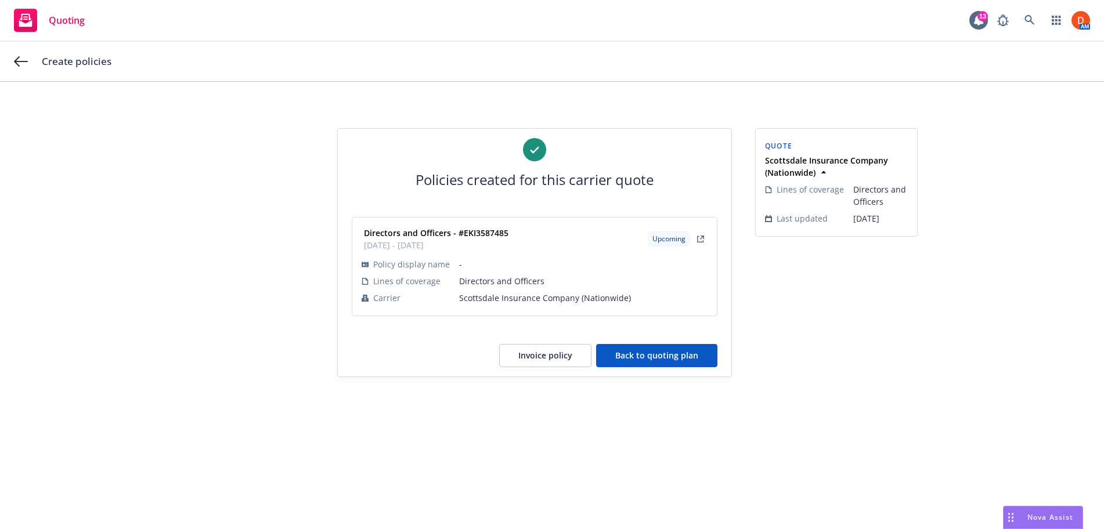
click at [662, 361] on button "Back to quoting plan" at bounding box center [656, 355] width 121 height 23
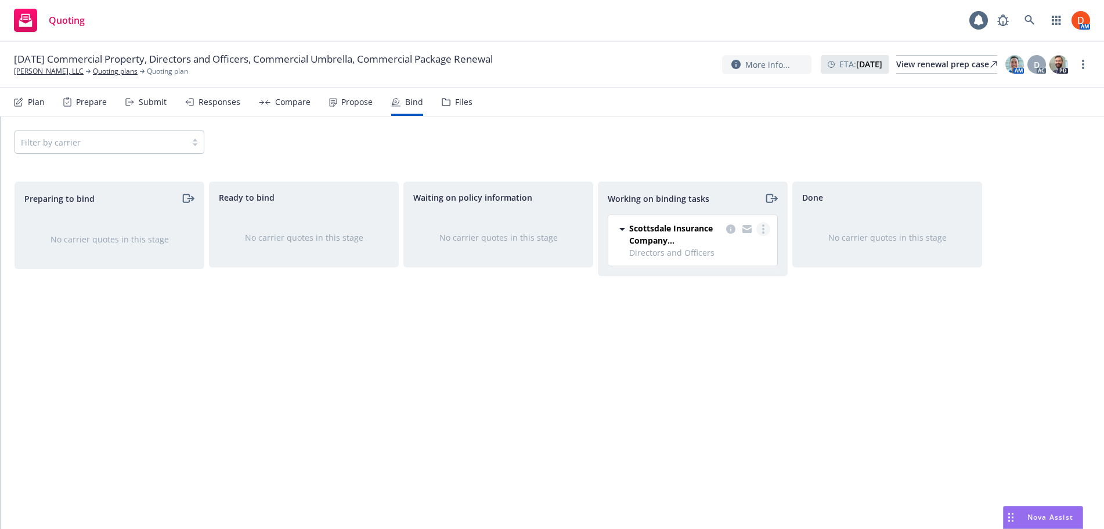
click at [766, 222] on link "more" at bounding box center [763, 229] width 14 height 14
click at [733, 278] on span "Move to done" at bounding box center [705, 275] width 81 height 11
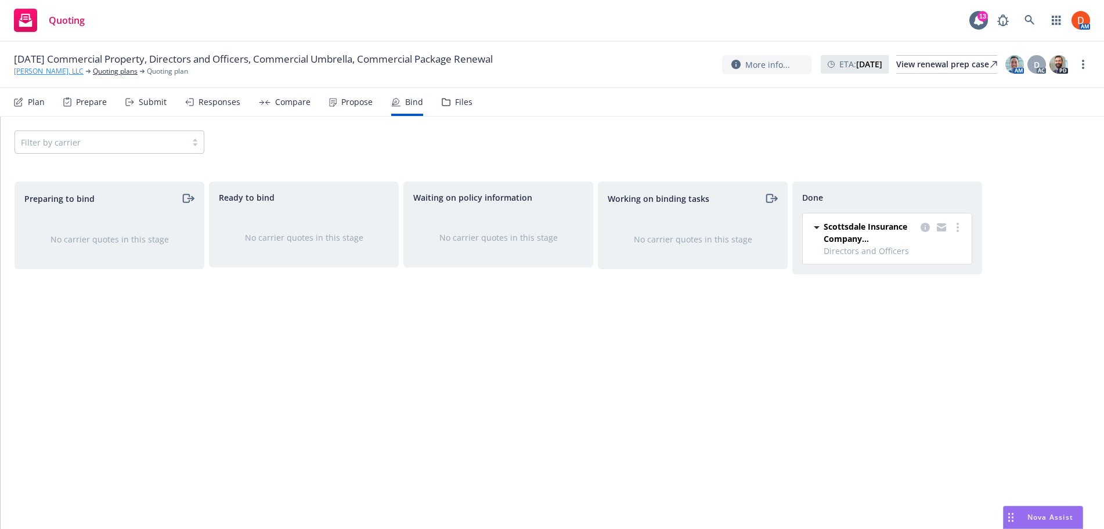
click at [49, 70] on link "[PERSON_NAME], LLC" at bounding box center [49, 71] width 70 height 10
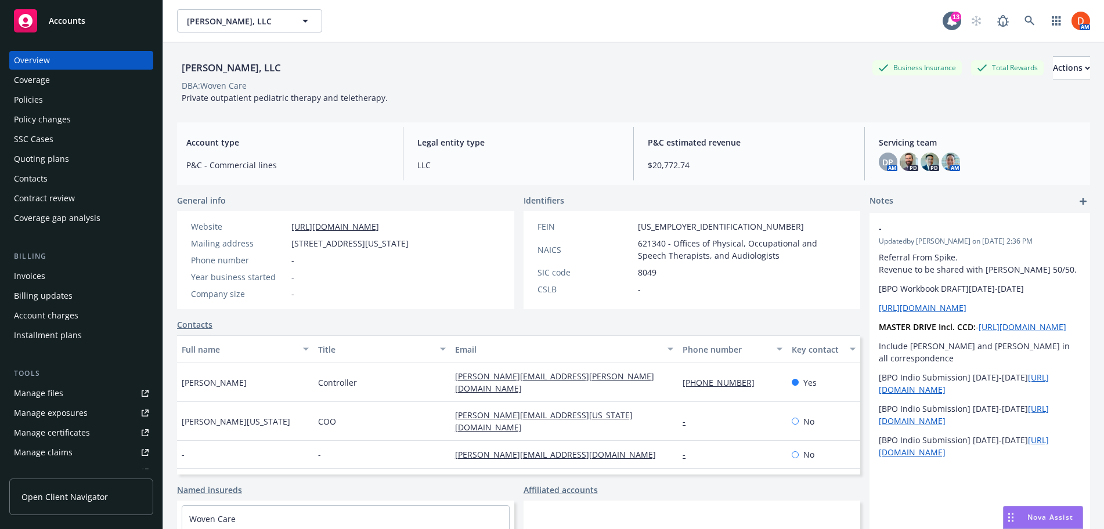
click at [52, 270] on div "Invoices" at bounding box center [81, 276] width 135 height 19
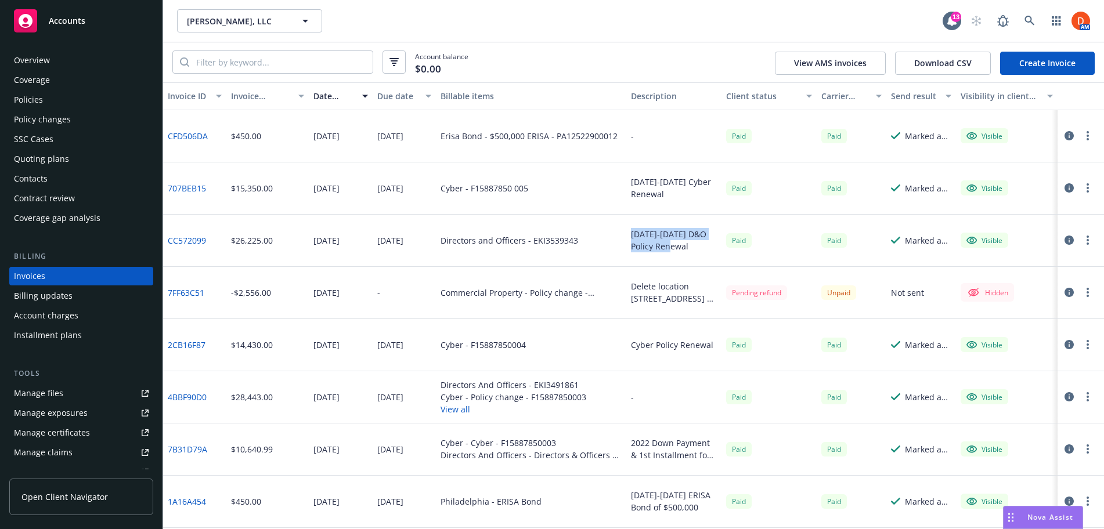
drag, startPoint x: 629, startPoint y: 234, endPoint x: 667, endPoint y: 250, distance: 41.6
click at [667, 250] on div "2024-2025 D&O Policy Renewal" at bounding box center [673, 241] width 95 height 52
copy div "2024-2025 D&O Policy Renewal"
click at [1059, 67] on link "Create Invoice" at bounding box center [1047, 63] width 95 height 23
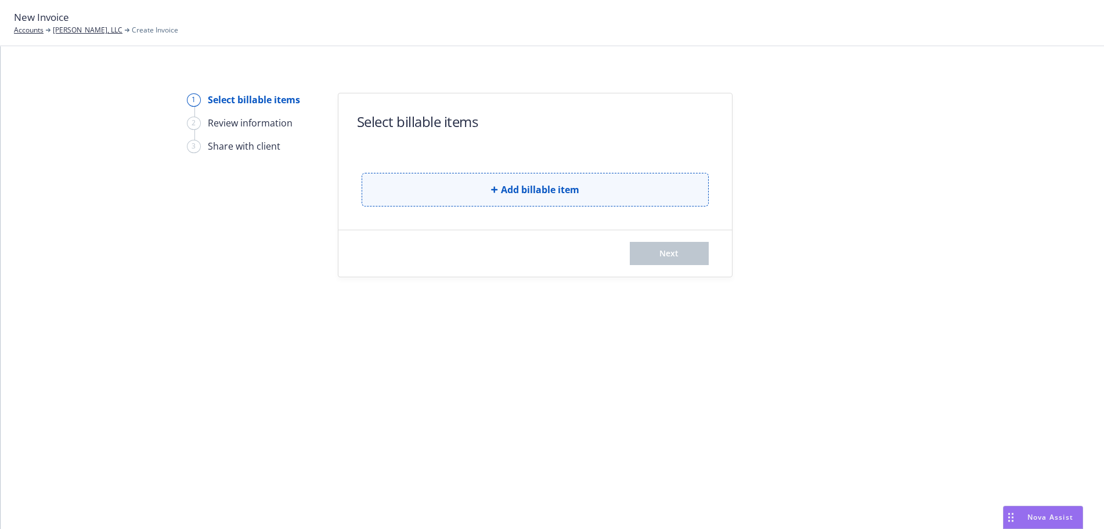
click at [552, 192] on span "Add billable item" at bounding box center [540, 190] width 78 height 14
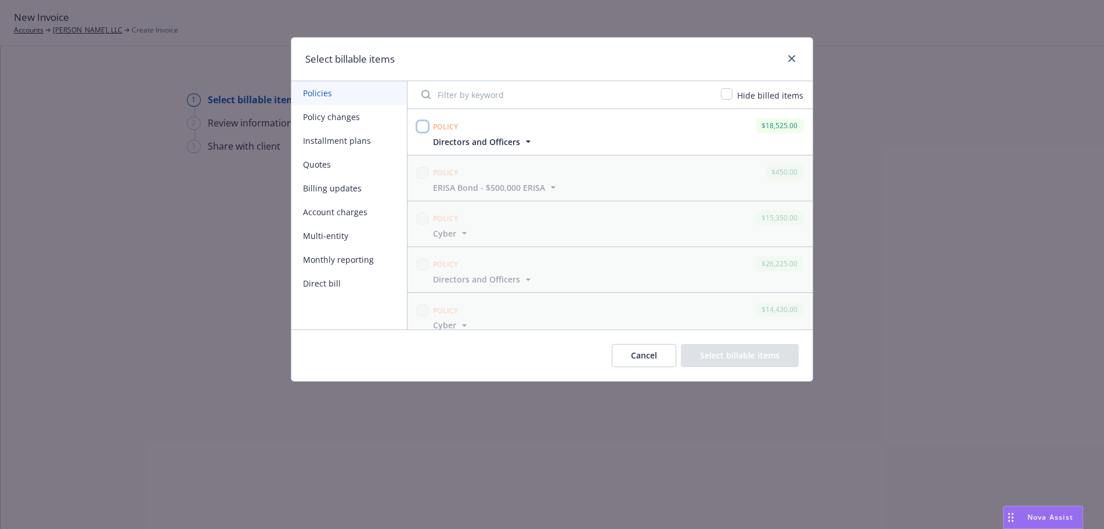
click at [419, 121] on input "checkbox" at bounding box center [423, 127] width 12 height 12
checkbox input "true"
click at [740, 357] on button "Select billable items" at bounding box center [740, 355] width 118 height 23
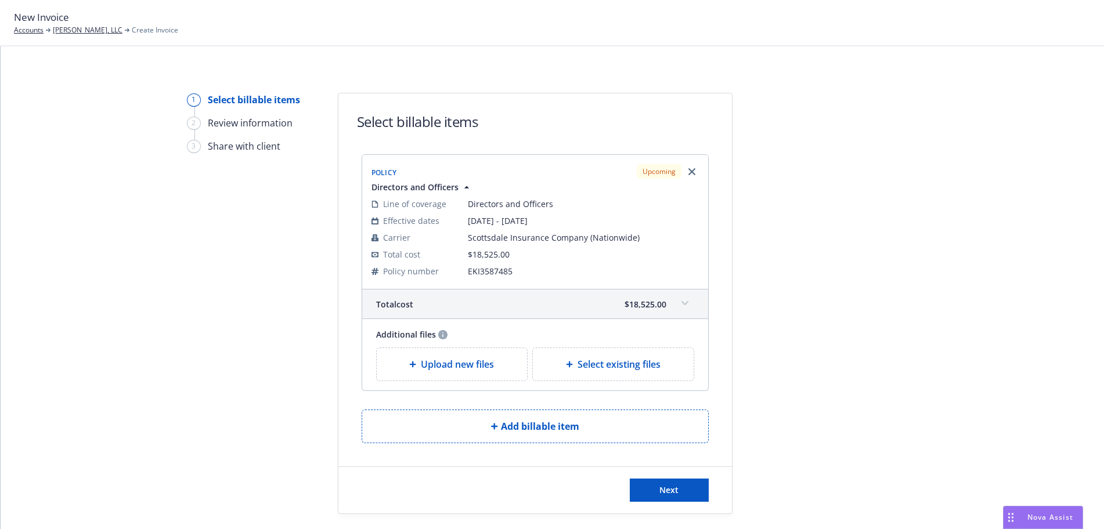
click at [649, 363] on span "Select existing files" at bounding box center [619, 365] width 83 height 14
select select "Invoice - Third Party"
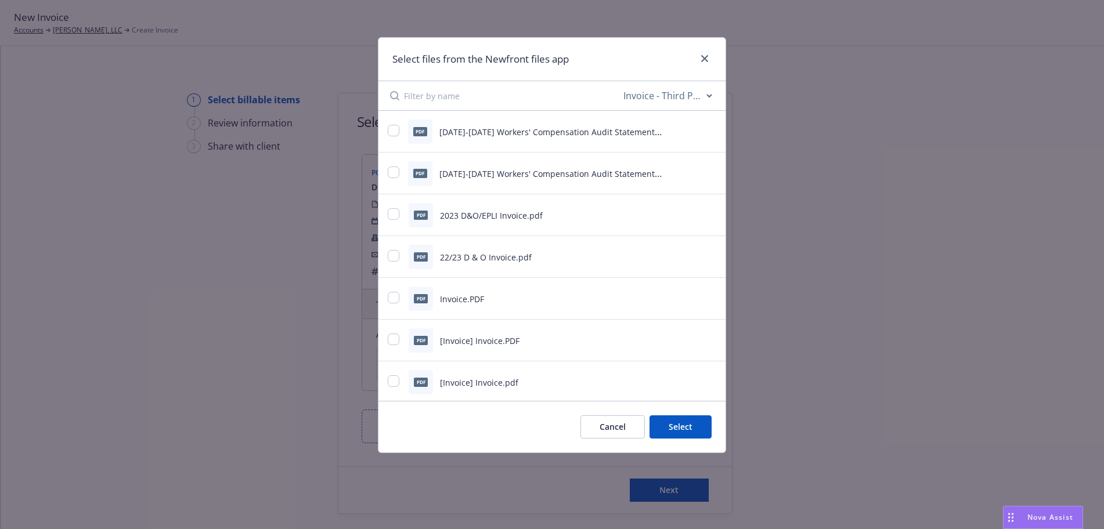
click at [449, 104] on input at bounding box center [512, 95] width 217 height 29
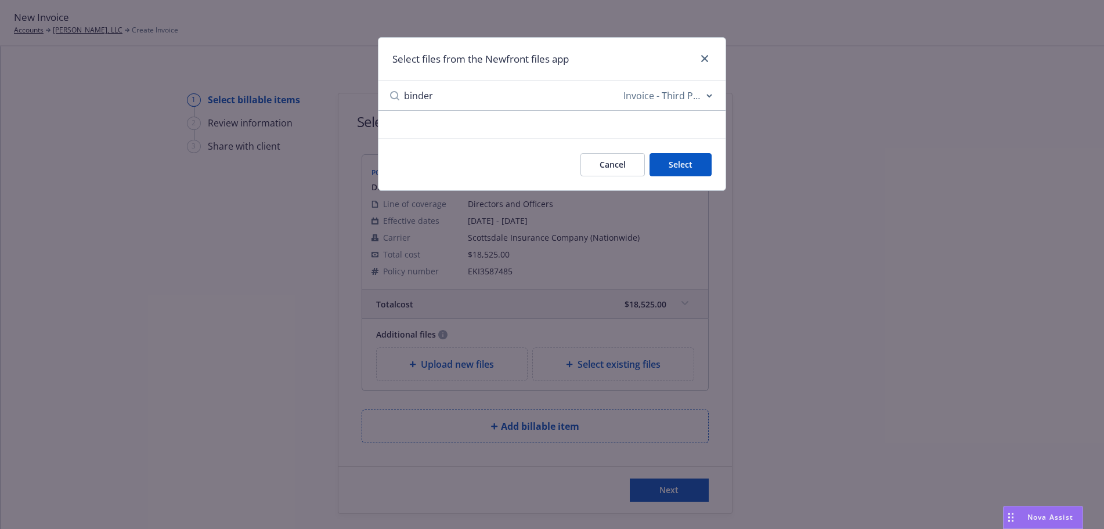
type input "binder"
click at [533, 92] on input "binder" at bounding box center [512, 95] width 217 height 29
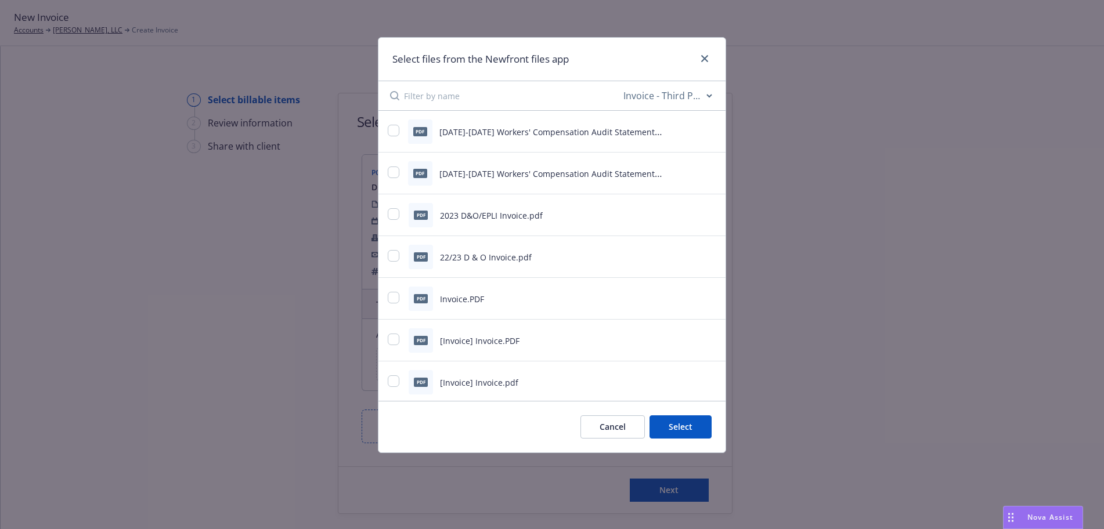
click at [684, 96] on select "All file types Agreements Allocations Annual Service Cycle - Financial snapshot…" at bounding box center [667, 95] width 93 height 23
click at [619, 418] on button "Cancel" at bounding box center [612, 427] width 64 height 23
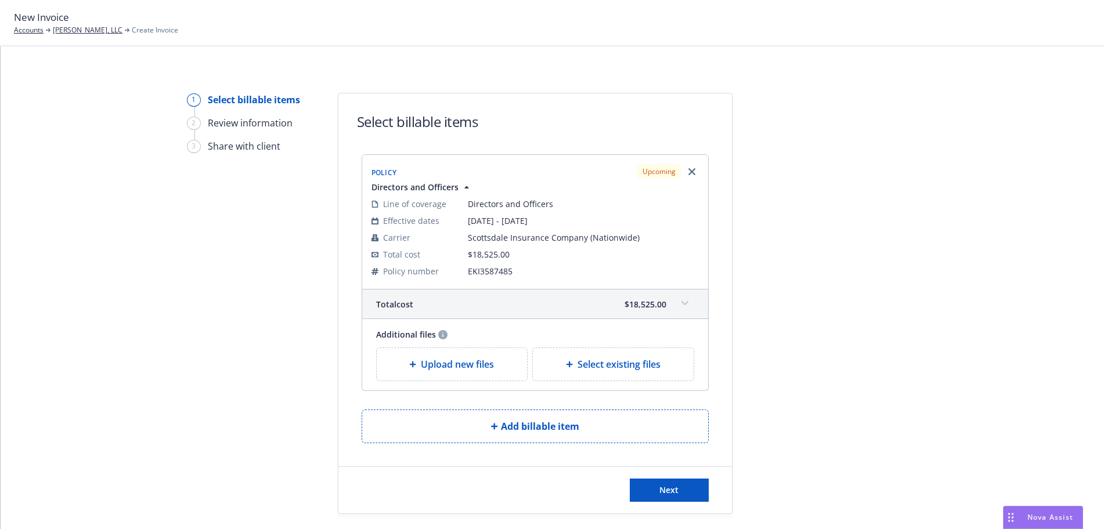
click at [434, 373] on div "Upload new files" at bounding box center [452, 364] width 151 height 33
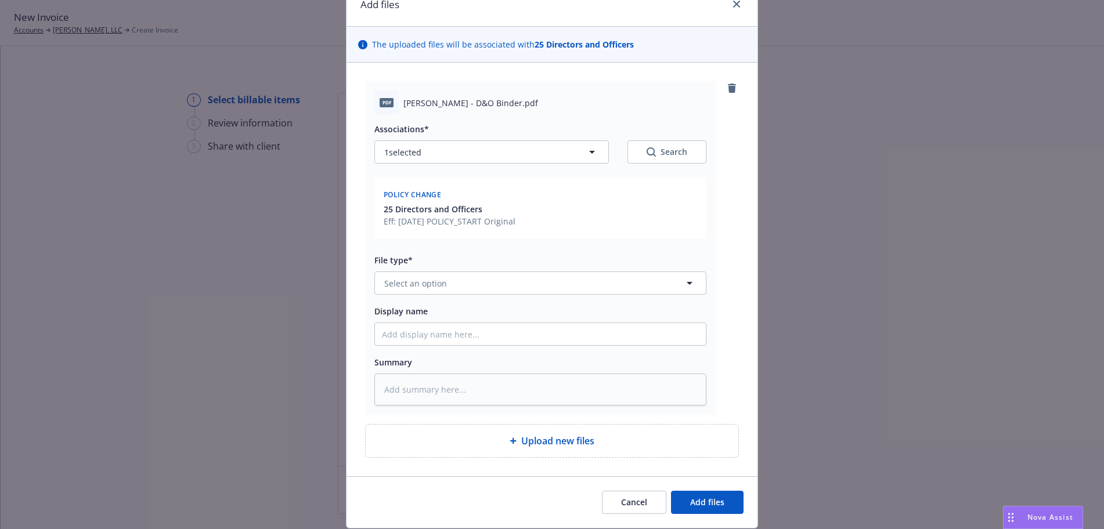
scroll to position [91, 0]
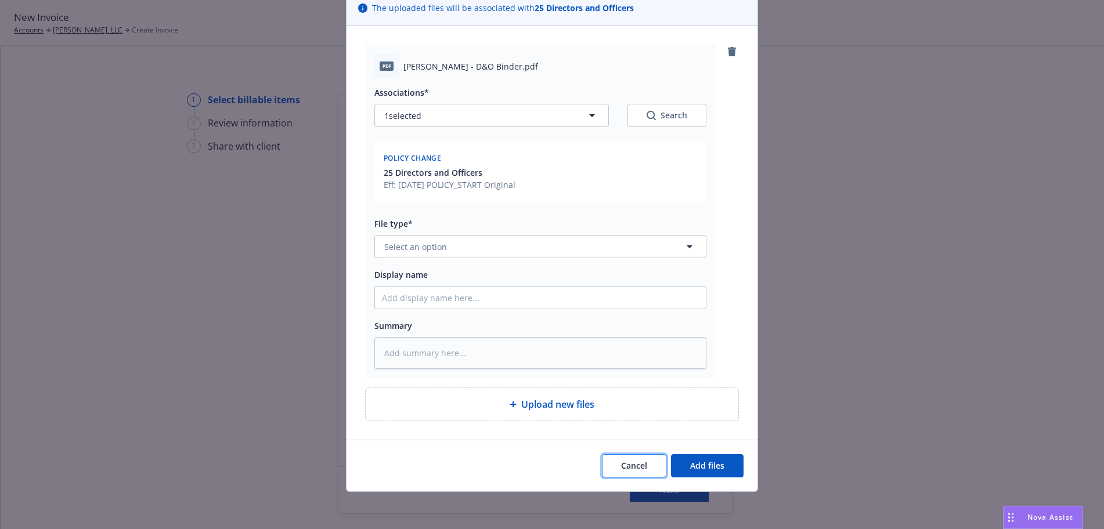
click at [640, 457] on button "Cancel" at bounding box center [634, 465] width 64 height 23
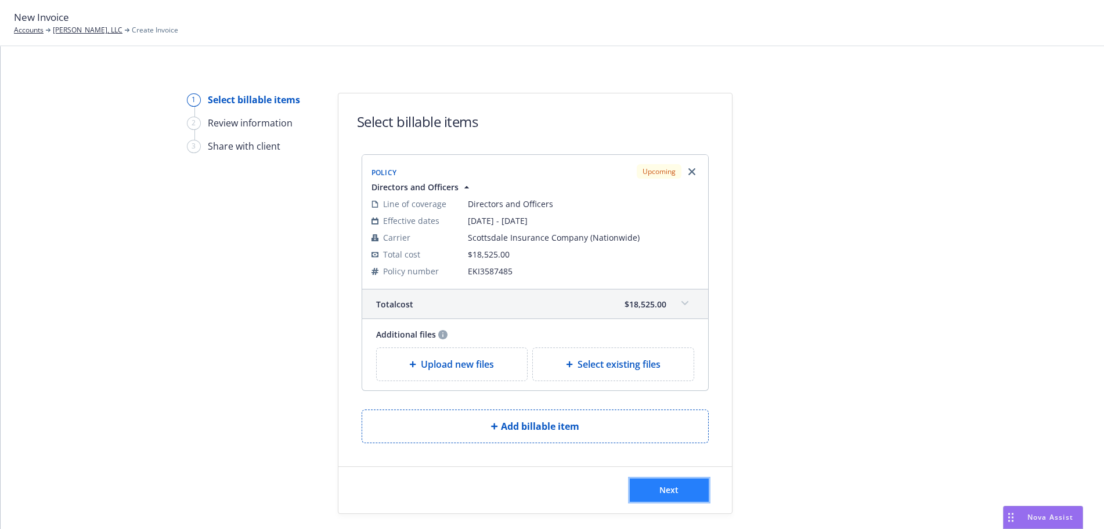
click at [657, 491] on button "Next" at bounding box center [669, 490] width 79 height 23
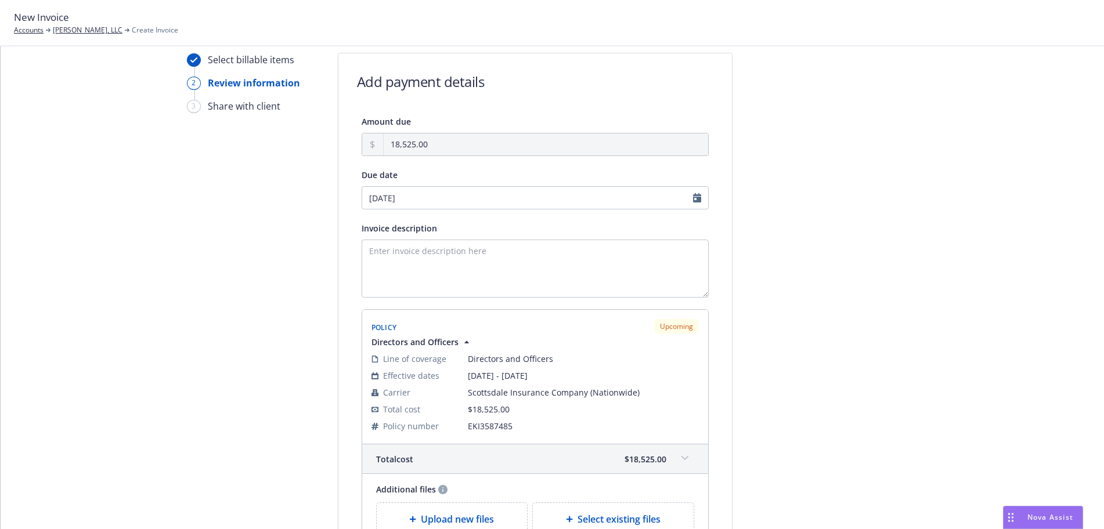
scroll to position [39, 0]
click at [469, 287] on textarea "Invoice description" at bounding box center [535, 269] width 347 height 58
paste textarea "2024-2025 D&O Policy Renewal"
click at [383, 253] on textarea "2024-2025 D&O Policy Renewal" at bounding box center [535, 269] width 347 height 58
click at [385, 254] on textarea "2024-2025 D&O Policy Renewal" at bounding box center [535, 269] width 347 height 58
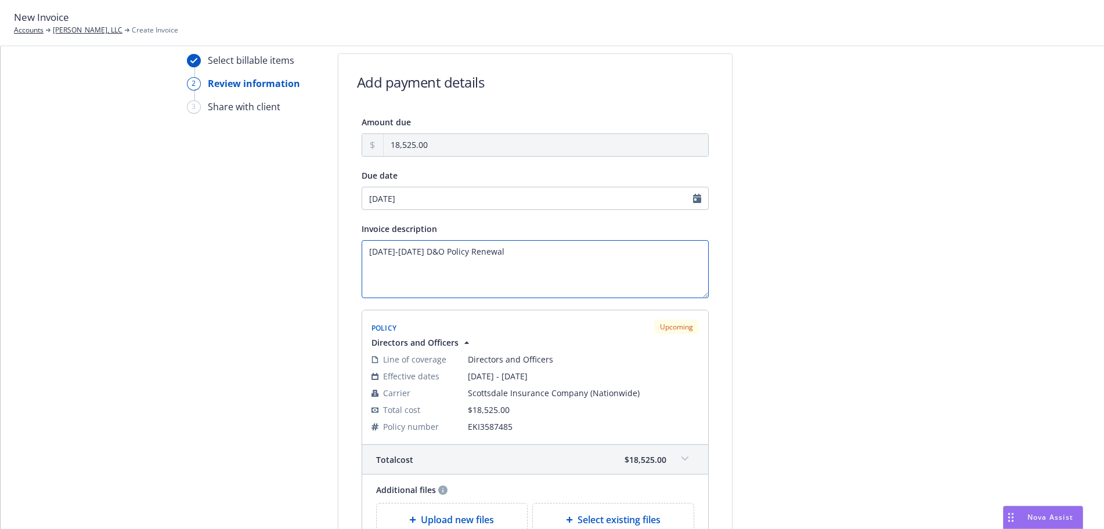
type textarea "2025-2026 D&O Policy Renewal"
click at [496, 200] on input "08/24/2025" at bounding box center [535, 198] width 347 height 23
select select "August"
select select "2025"
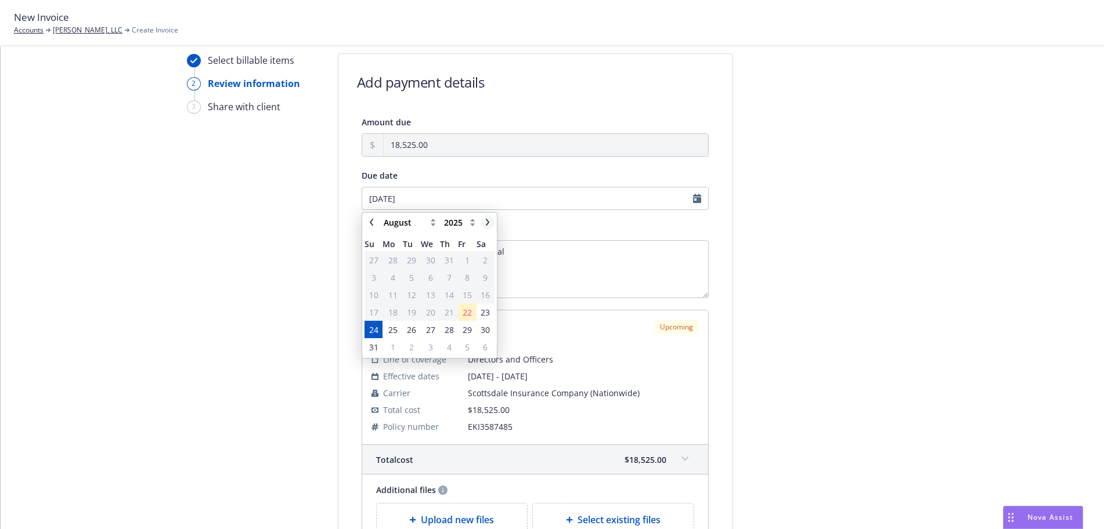
click at [481, 219] on link "chevronRight" at bounding box center [488, 222] width 14 height 14
select select "September"
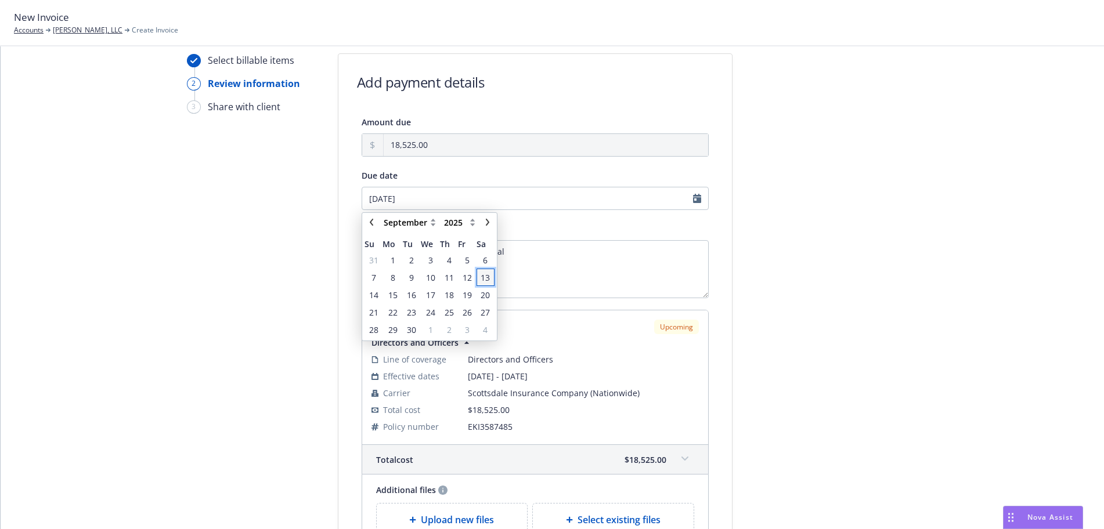
click at [482, 280] on span "13" at bounding box center [485, 278] width 9 height 12
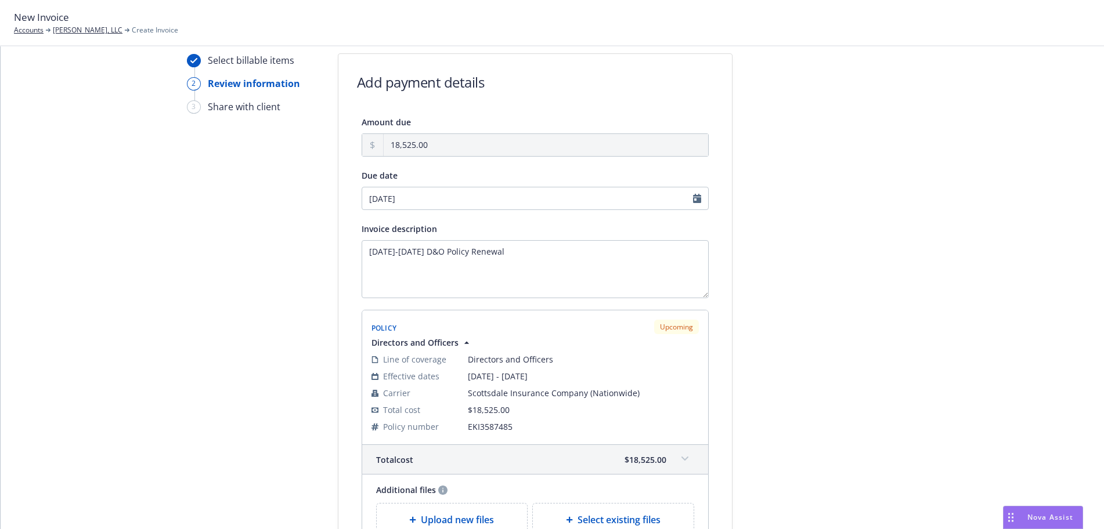
type input "09/13/2025"
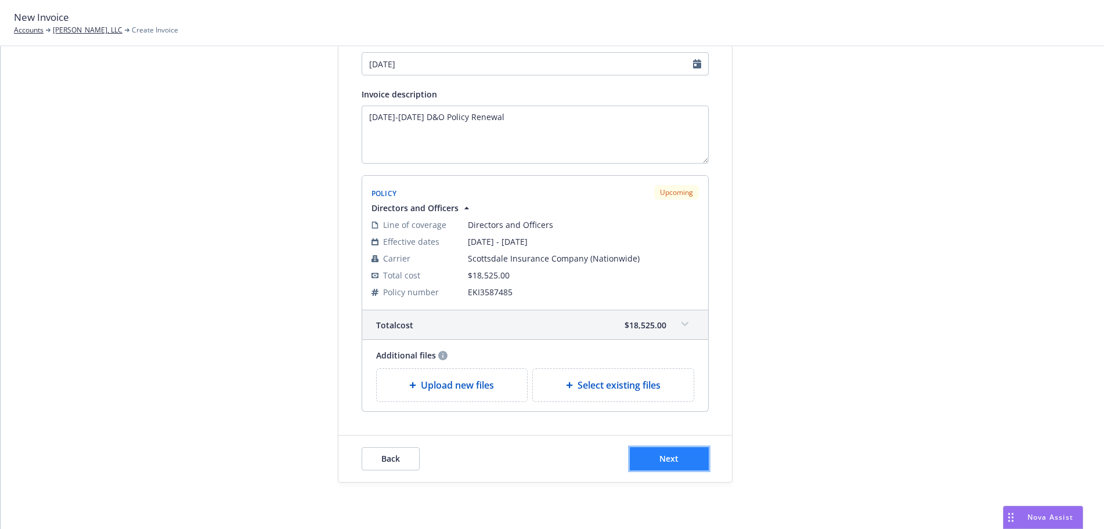
click at [691, 454] on button "Next" at bounding box center [669, 459] width 79 height 23
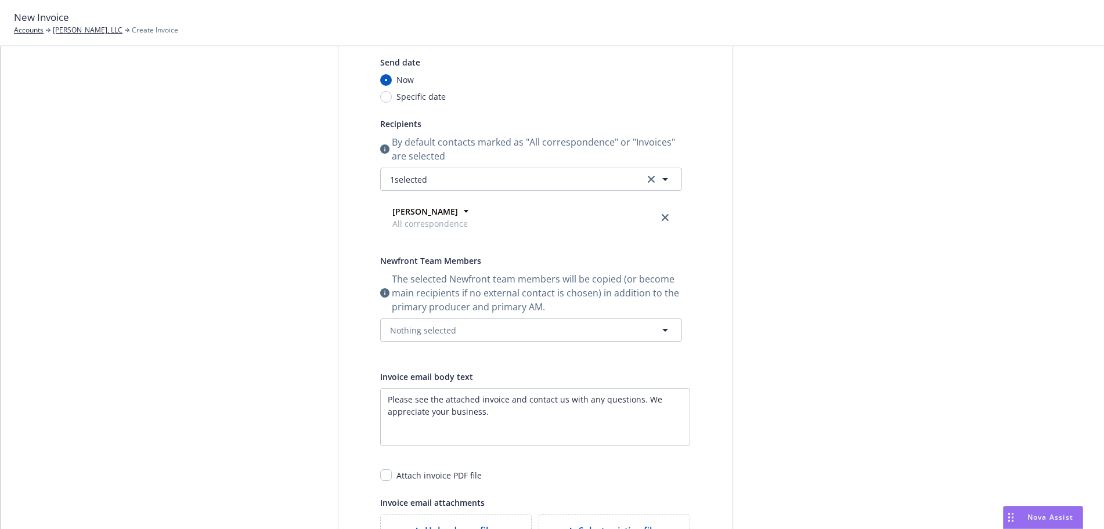
scroll to position [0, 0]
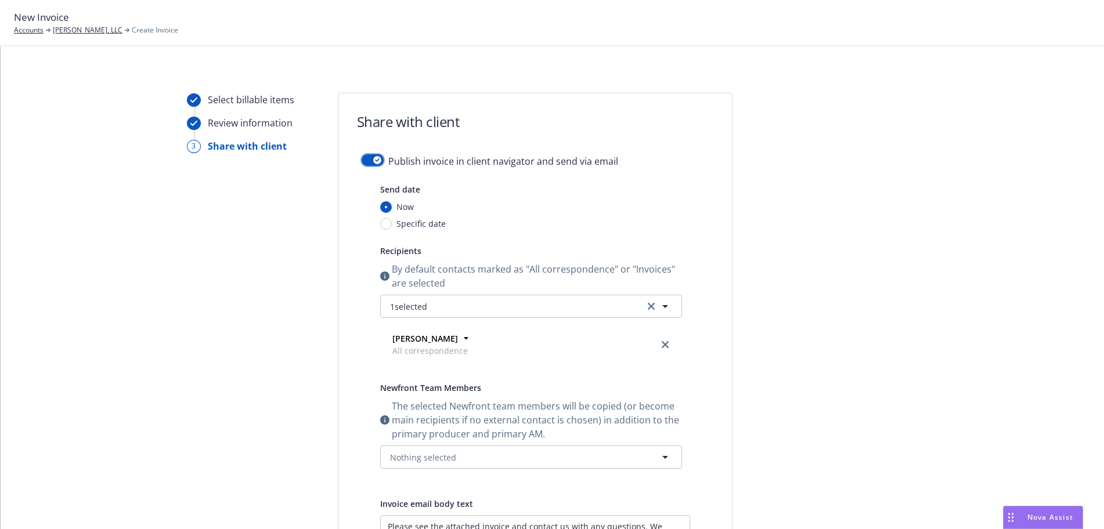
click at [364, 160] on button "button" at bounding box center [373, 160] width 22 height 12
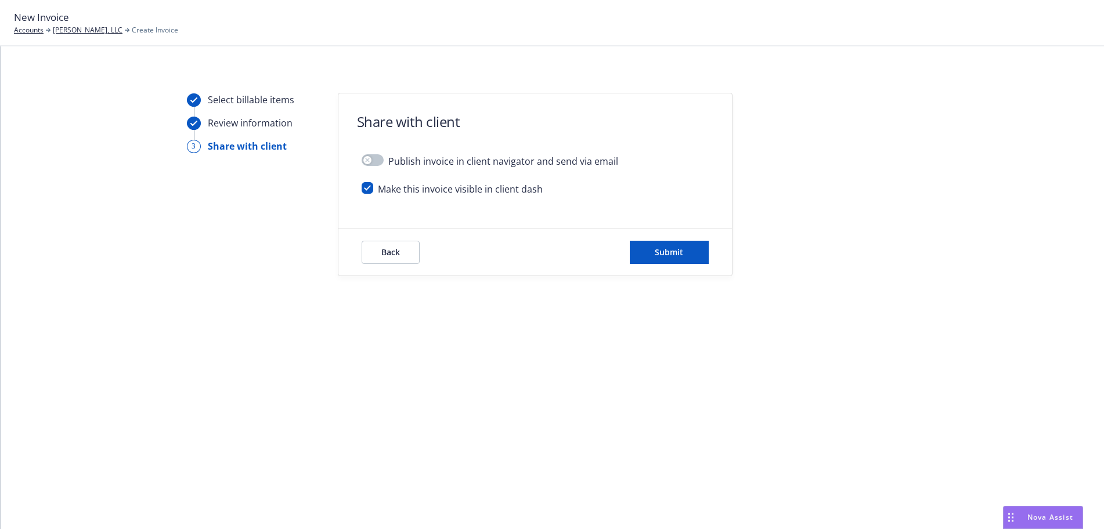
click at [802, 230] on div at bounding box center [837, 184] width 163 height 183
click at [379, 160] on button "button" at bounding box center [373, 160] width 22 height 12
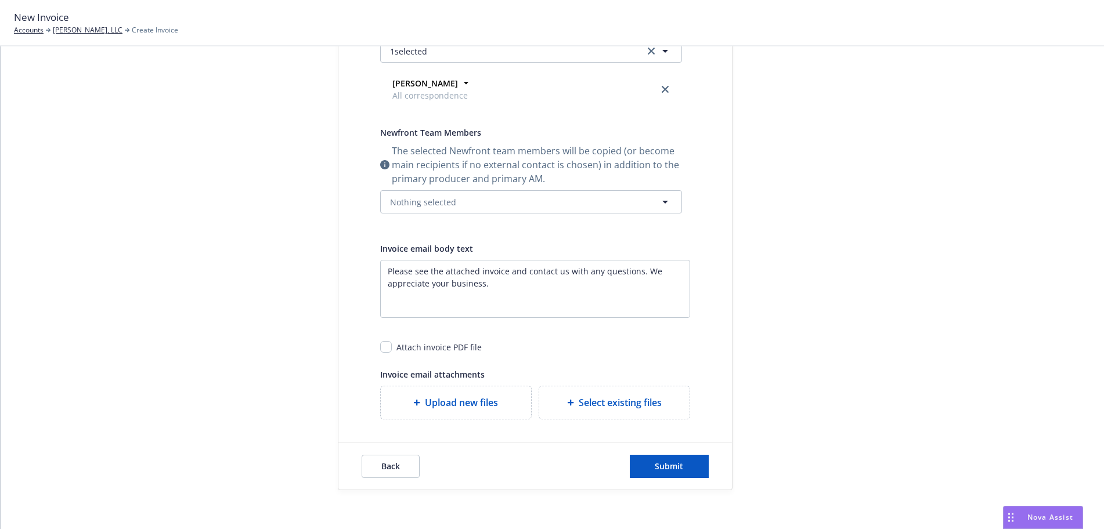
scroll to position [257, 0]
click at [616, 392] on div "Select existing files" at bounding box center [614, 401] width 150 height 33
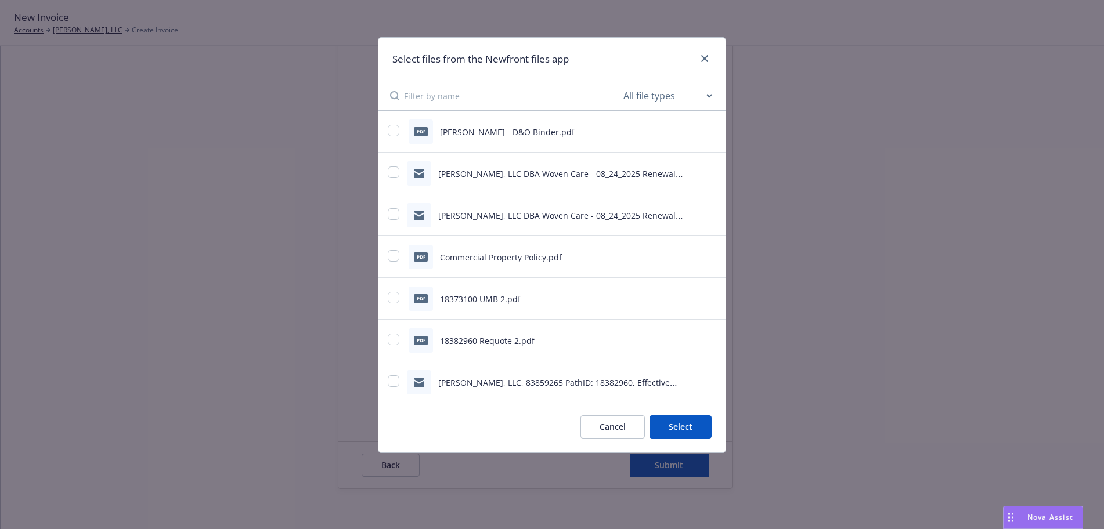
click at [715, 134] on button "preview file" at bounding box center [709, 131] width 13 height 10
click at [394, 133] on input "checkbox" at bounding box center [394, 131] width 12 height 12
checkbox input "true"
click at [688, 426] on button "Select 1 file" at bounding box center [670, 427] width 84 height 23
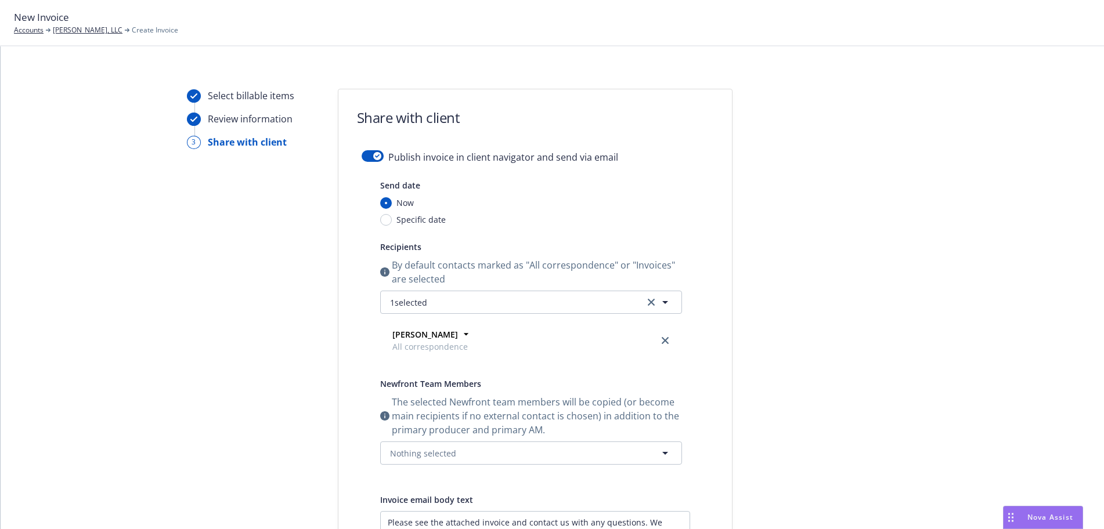
scroll to position [295, 0]
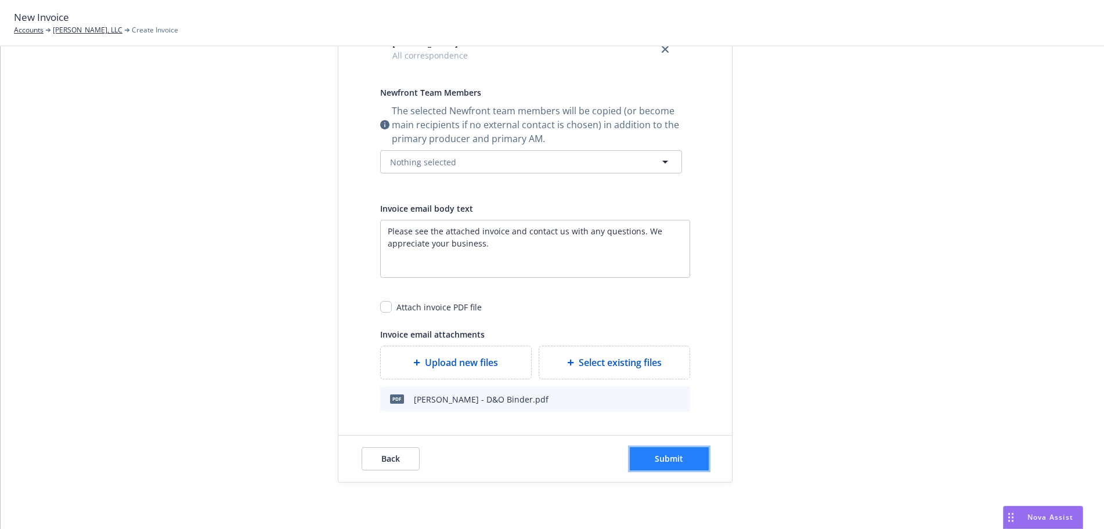
click at [680, 455] on span "Submit" at bounding box center [669, 458] width 28 height 11
